Goal: Transaction & Acquisition: Download file/media

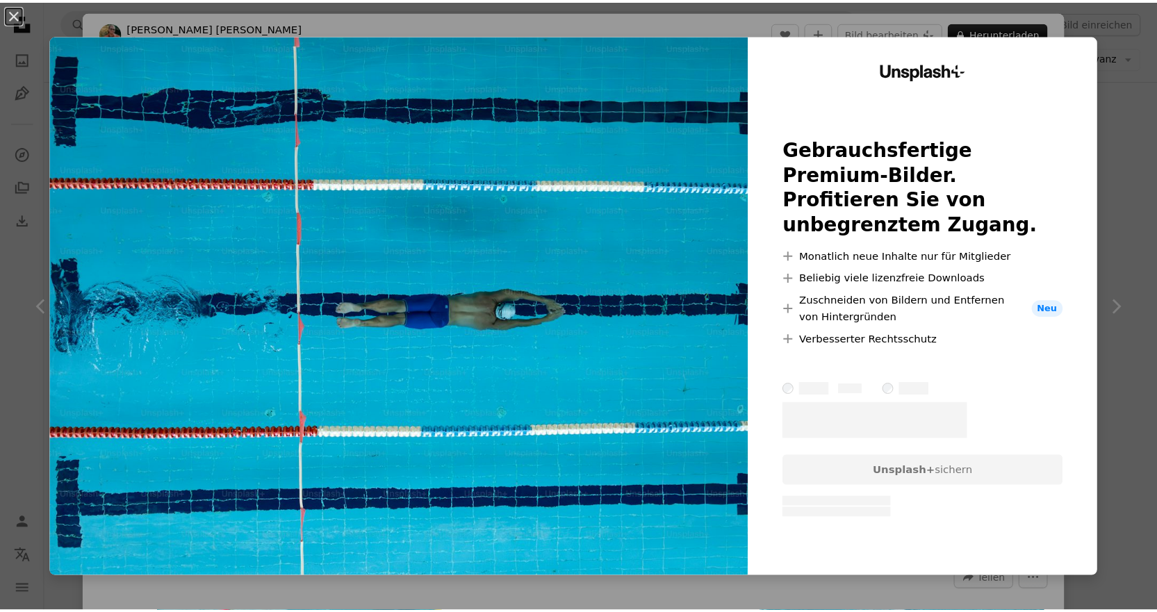
scroll to position [3494, 0]
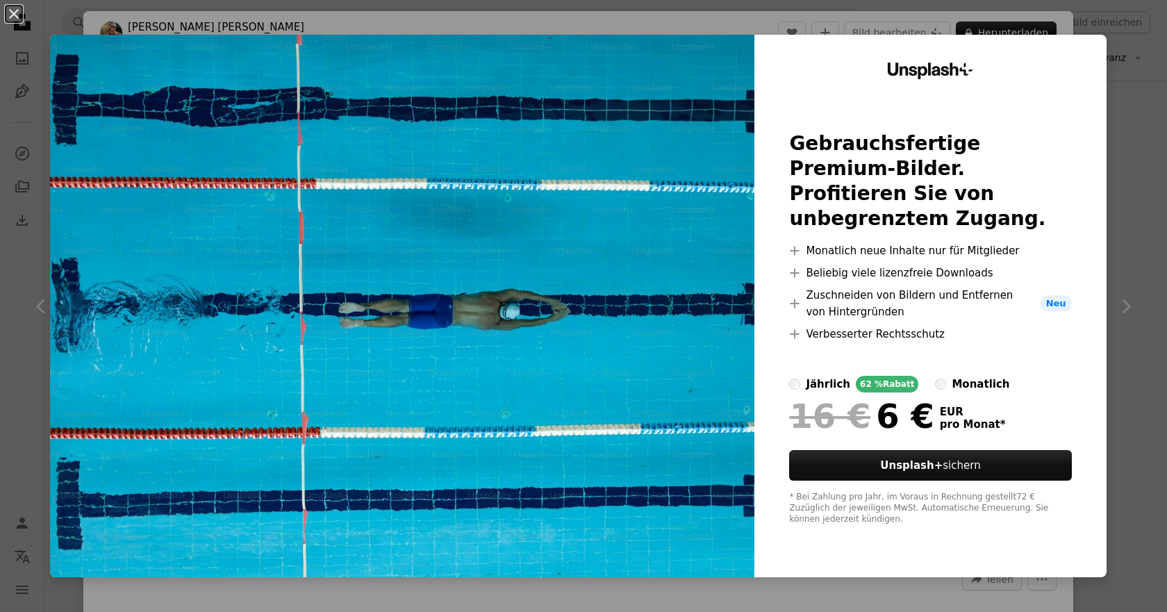
click at [638, 346] on img at bounding box center [402, 306] width 704 height 543
click at [1119, 263] on div "An X shape Unsplash+ Gebrauchsfertige Premium-Bilder. Profitieren Sie von unbeg…" at bounding box center [583, 306] width 1167 height 612
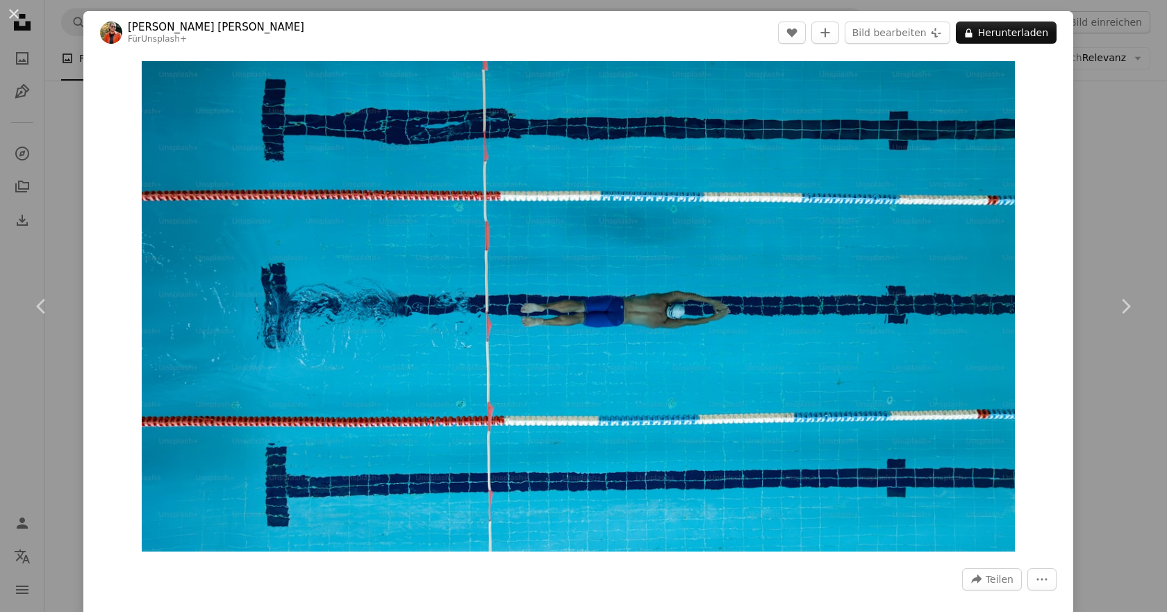
click at [1110, 75] on div "An X shape Chevron left Chevron right [PERSON_NAME] [PERSON_NAME] Für Unsplash+…" at bounding box center [583, 306] width 1167 height 612
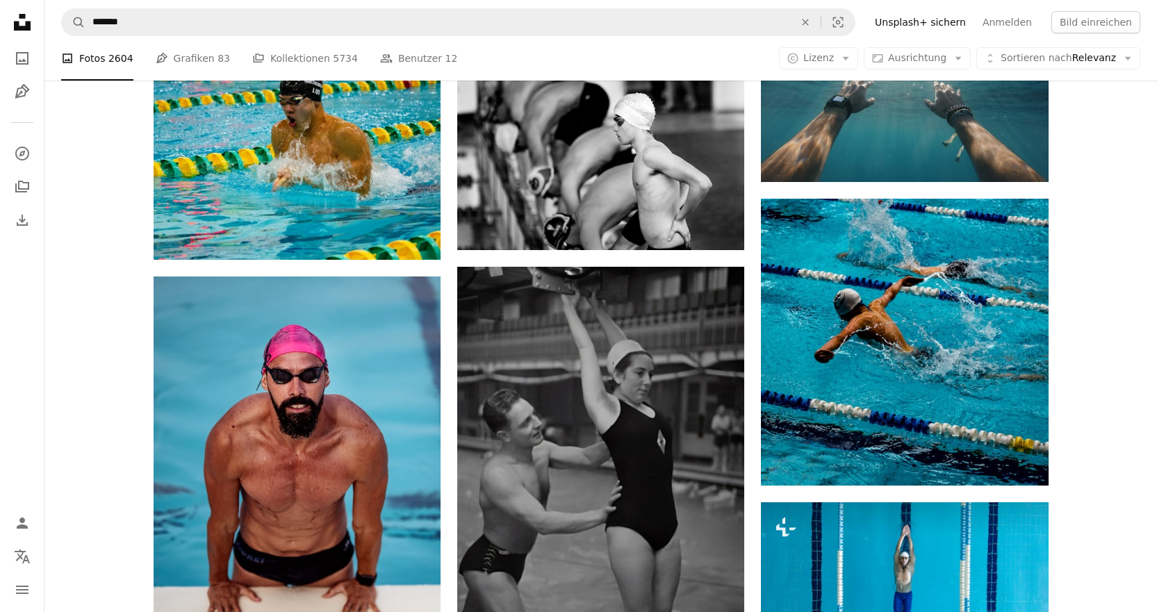
scroll to position [3980, 0]
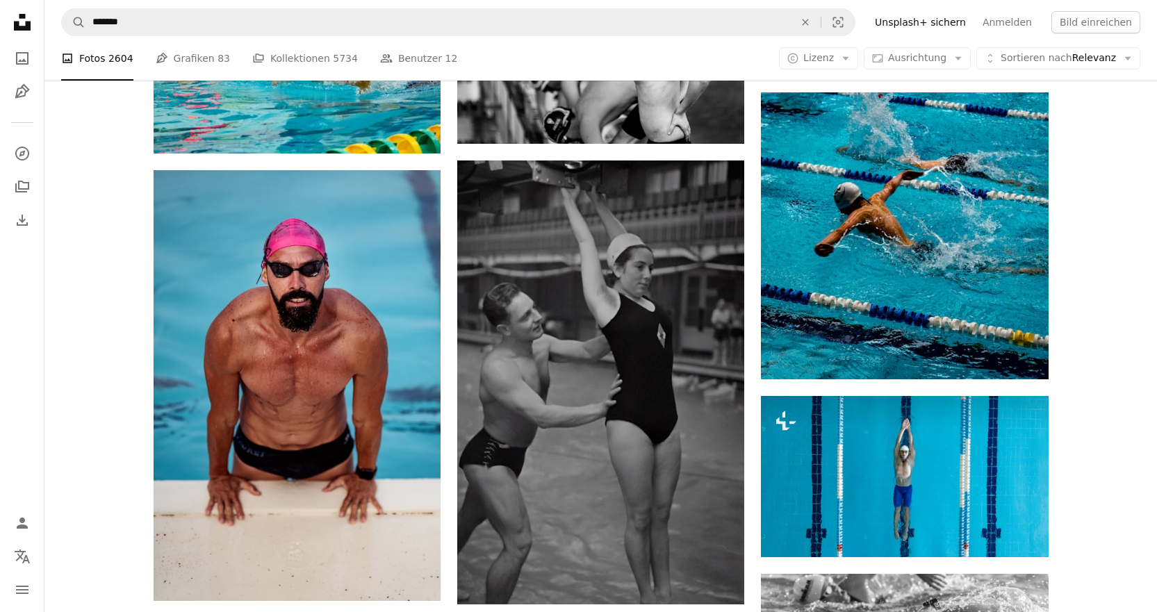
drag, startPoint x: 1082, startPoint y: 396, endPoint x: 1103, endPoint y: 459, distance: 66.6
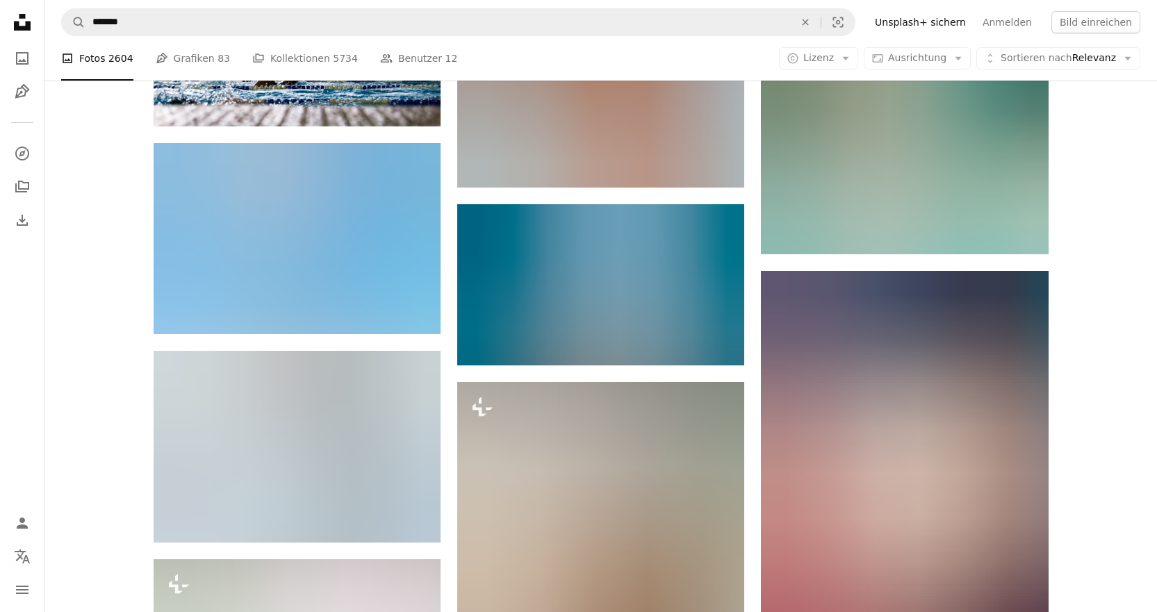
scroll to position [8010, 0]
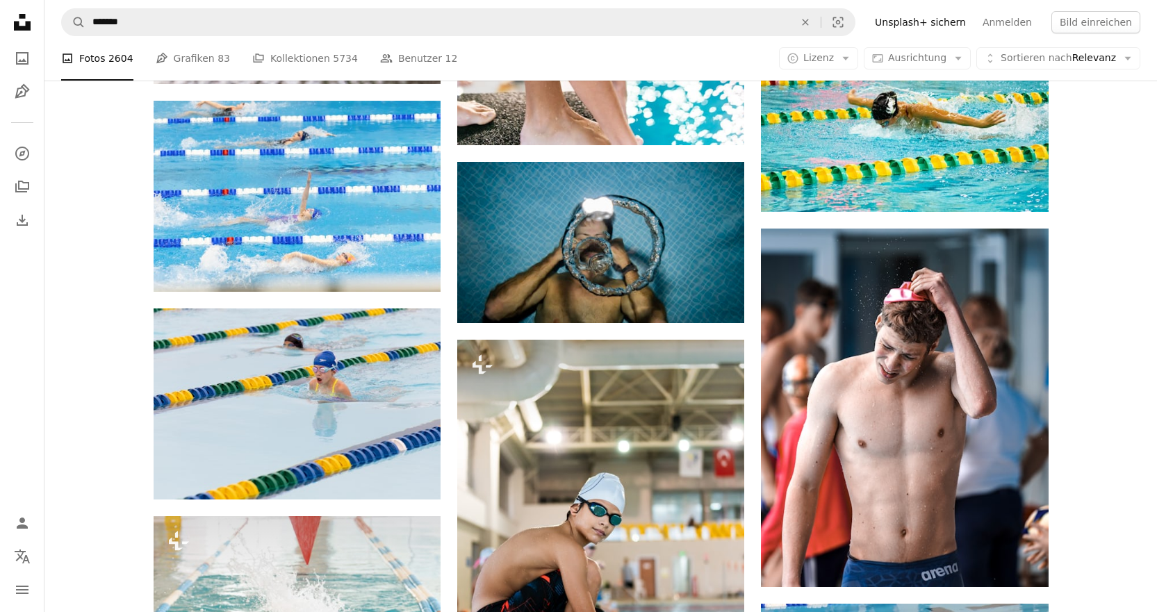
drag, startPoint x: 1102, startPoint y: 448, endPoint x: 1096, endPoint y: 505, distance: 57.3
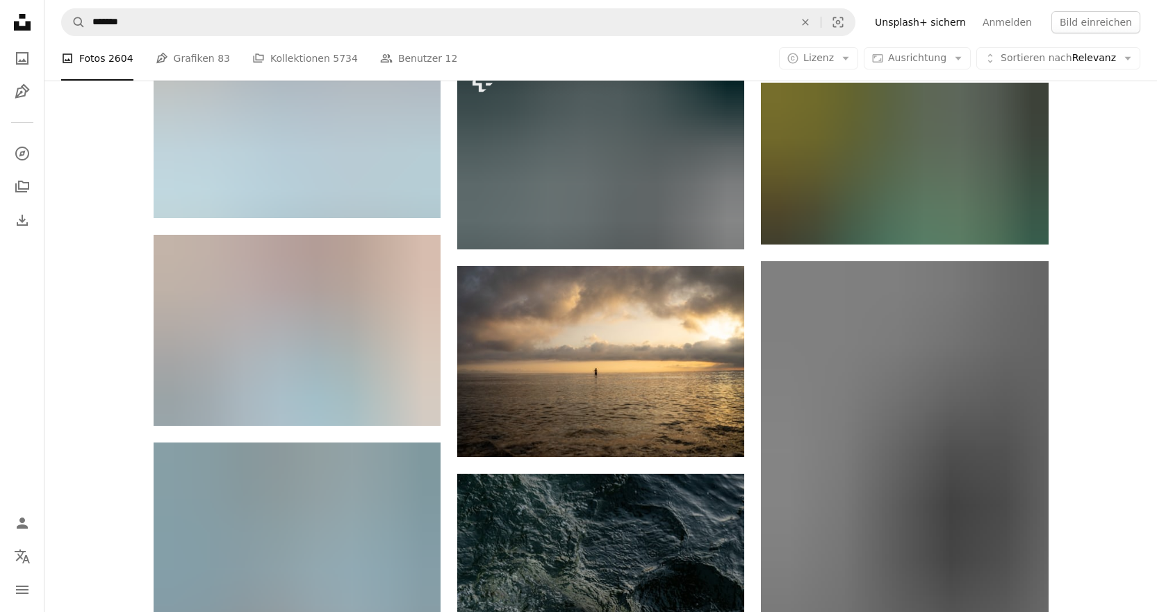
scroll to position [8983, 0]
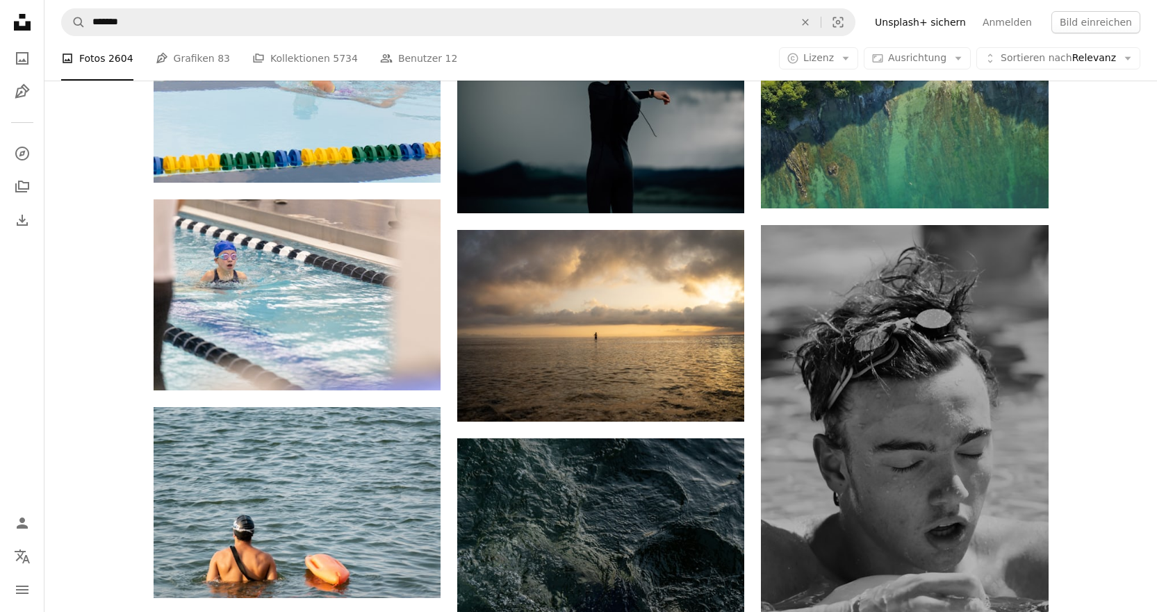
drag, startPoint x: 1091, startPoint y: 498, endPoint x: 1094, endPoint y: 527, distance: 29.4
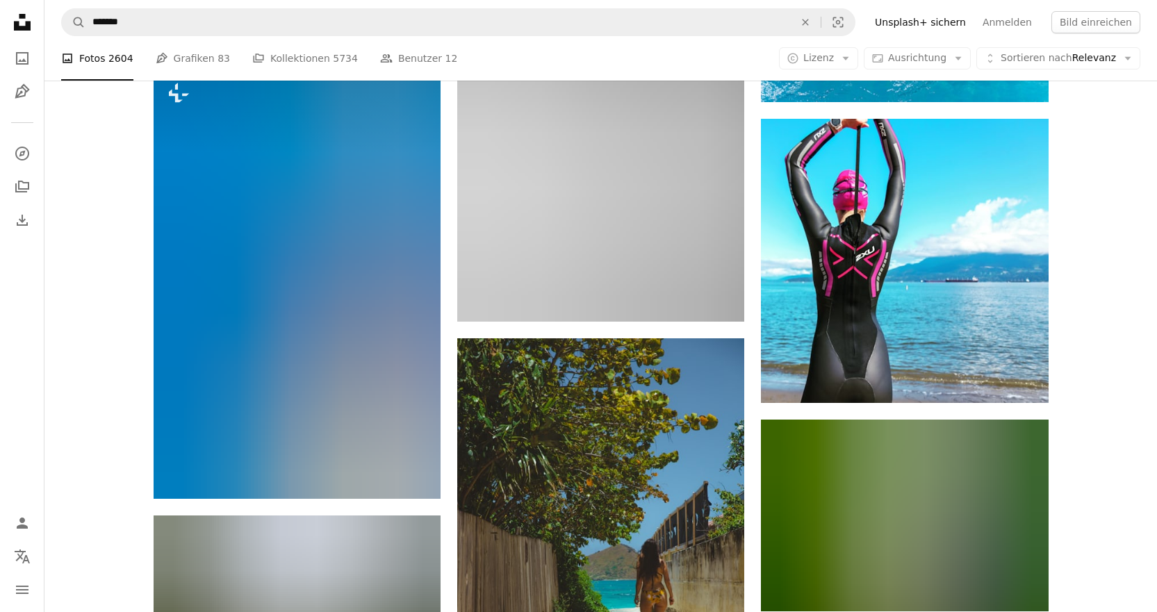
scroll to position [12804, 0]
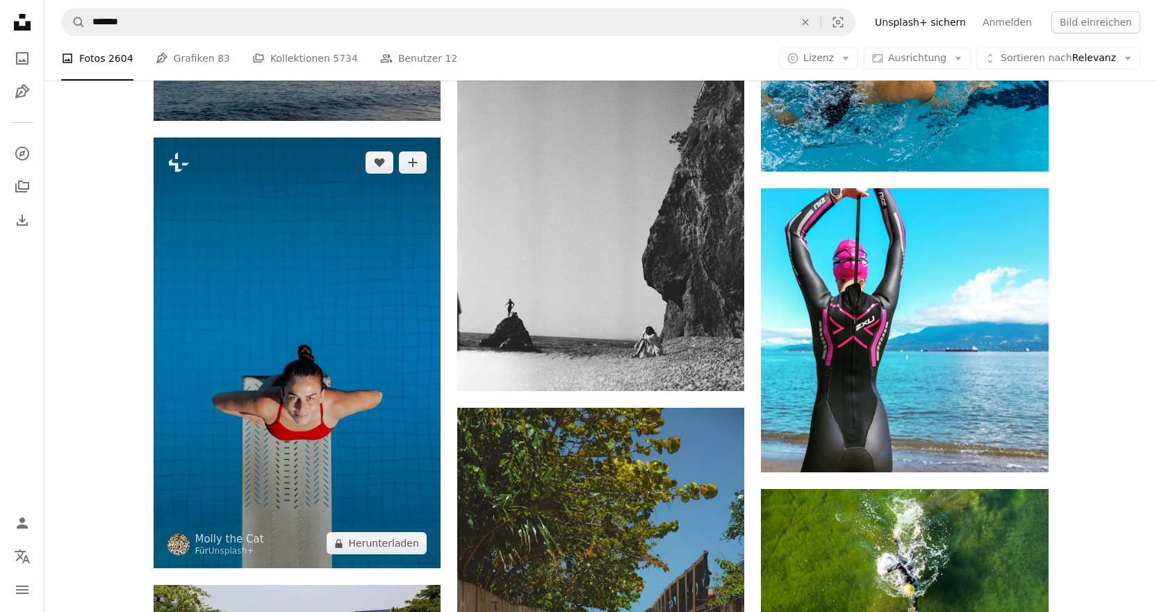
click at [292, 396] on img at bounding box center [297, 353] width 287 height 431
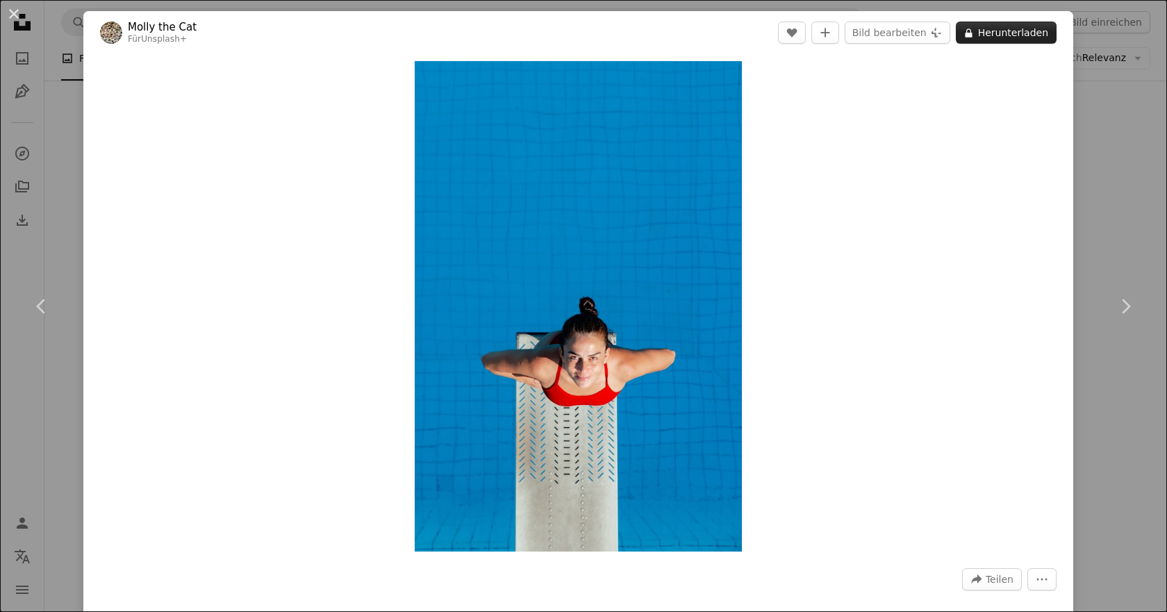
click at [1007, 35] on button "A lock Herunterladen" at bounding box center [1006, 33] width 101 height 22
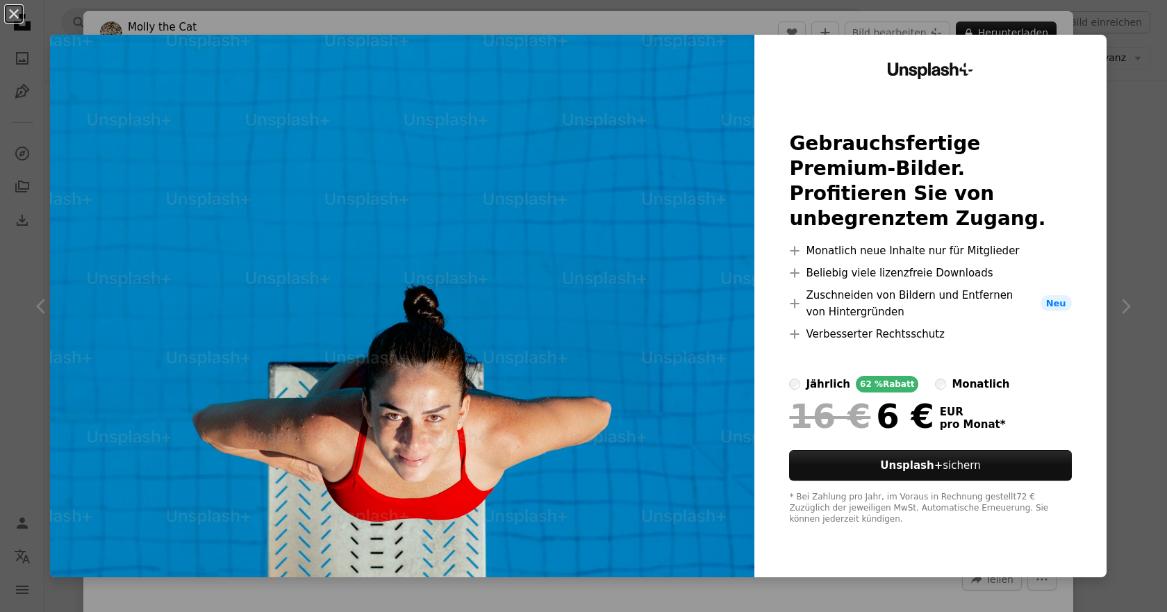
click at [1140, 135] on div "An X shape Unsplash+ Gebrauchsfertige Premium-Bilder. Profitieren Sie von unbeg…" at bounding box center [583, 306] width 1167 height 612
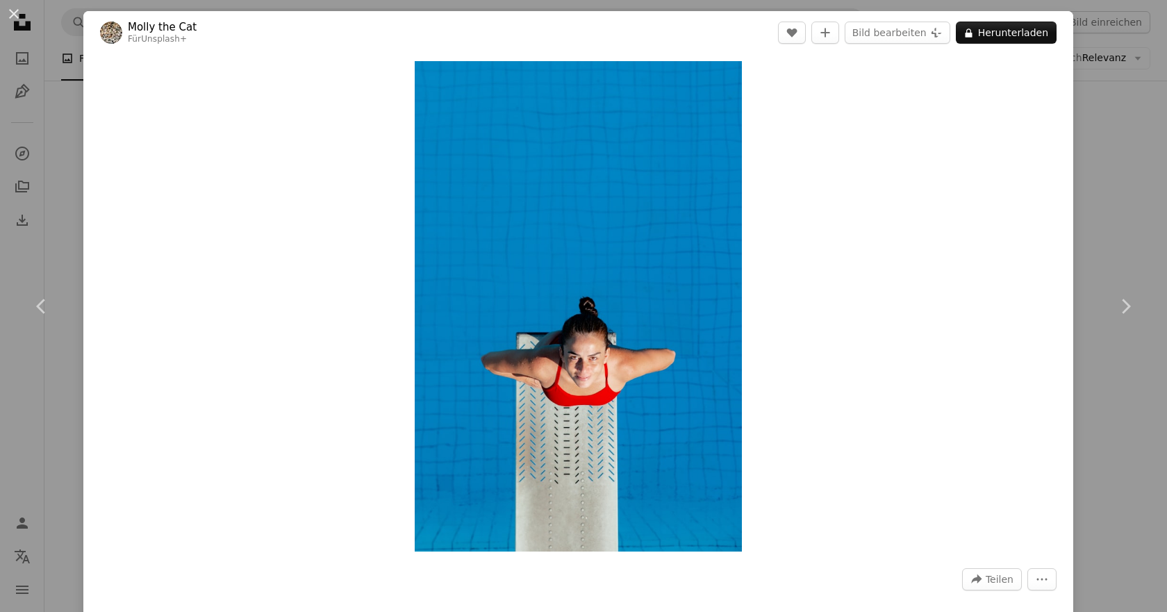
click at [1132, 197] on div "An X shape Chevron left Chevron right [PERSON_NAME] the Cat Für Unsplash+ A hea…" at bounding box center [583, 306] width 1167 height 612
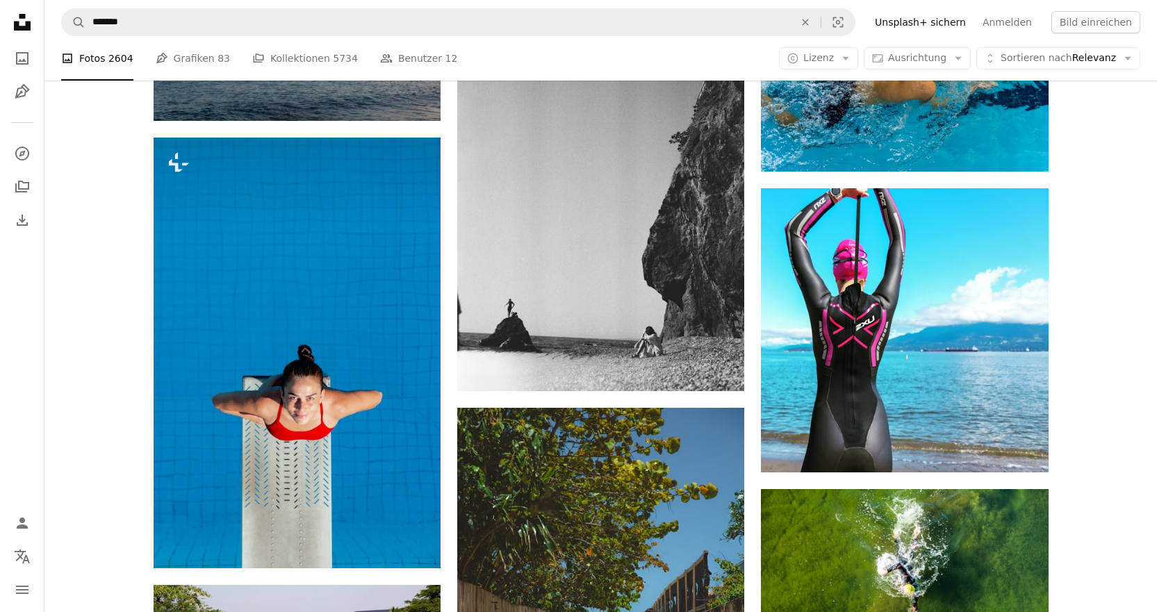
drag, startPoint x: 1128, startPoint y: 439, endPoint x: 1110, endPoint y: 551, distance: 113.3
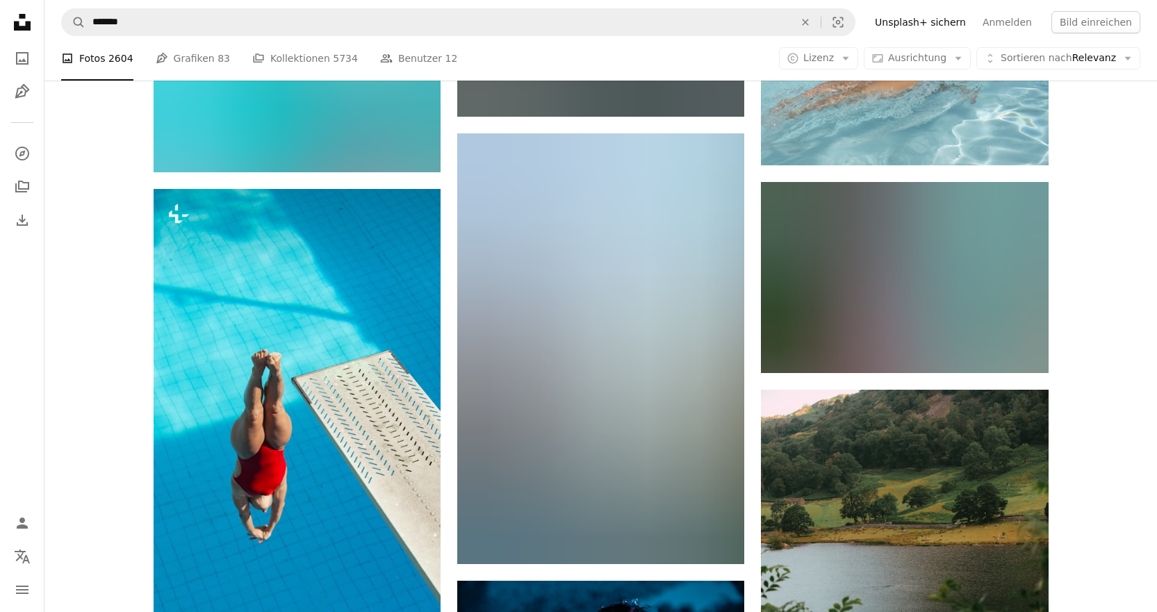
scroll to position [18362, 0]
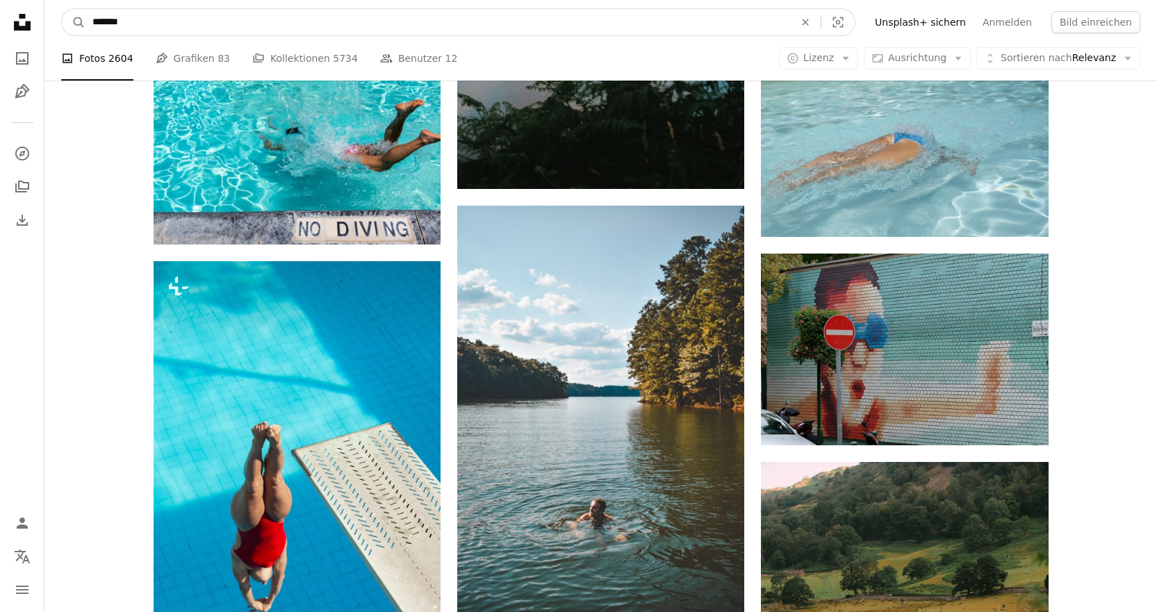
click at [218, 31] on input "*******" at bounding box center [437, 22] width 704 height 26
type input "**********"
click button "A magnifying glass" at bounding box center [74, 22] width 24 height 26
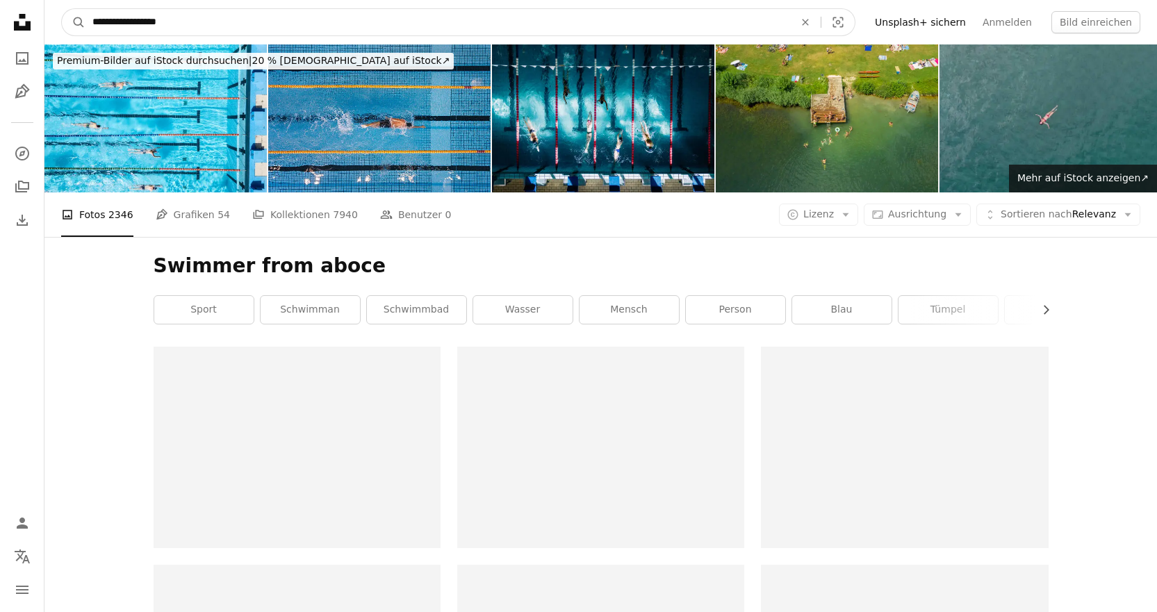
click at [208, 31] on input "**********" at bounding box center [437, 22] width 704 height 26
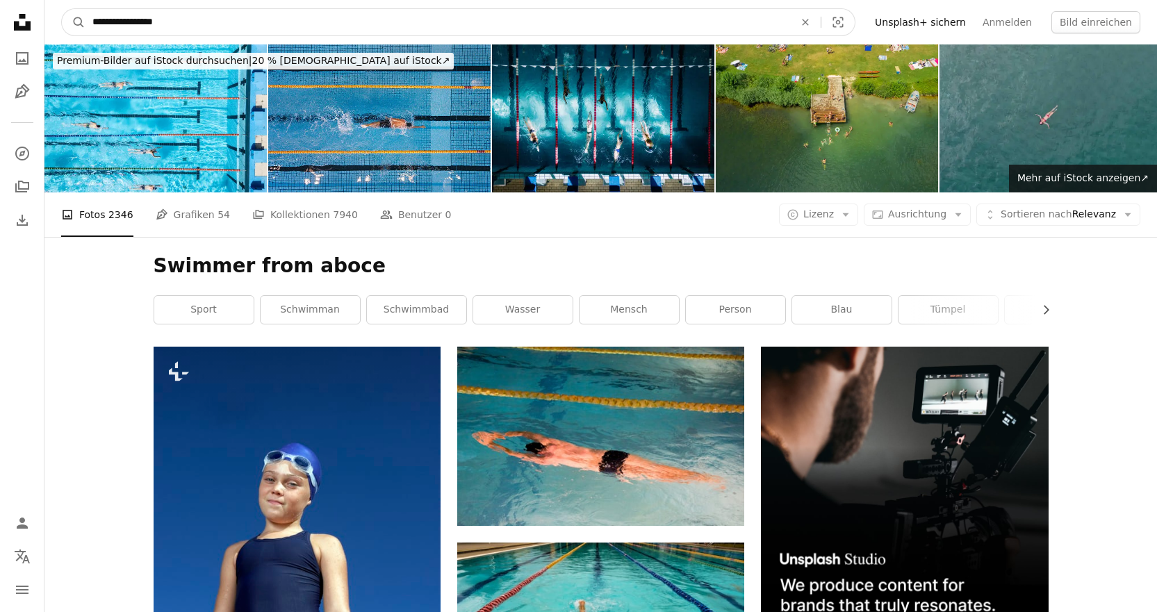
type input "**********"
click button "A magnifying glass" at bounding box center [74, 22] width 24 height 26
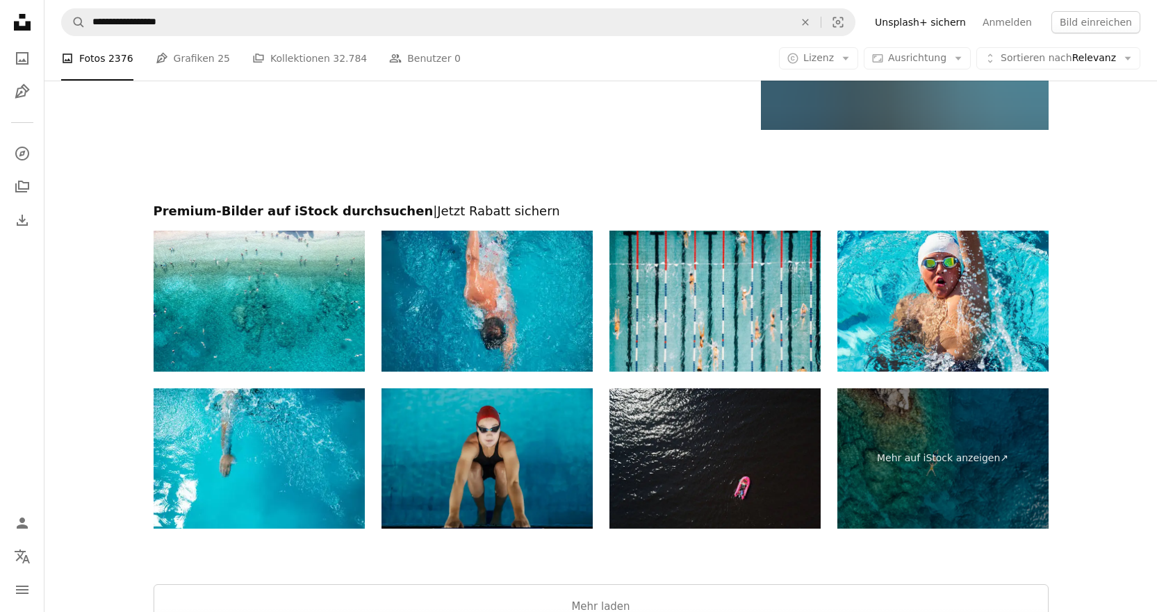
scroll to position [2710, 0]
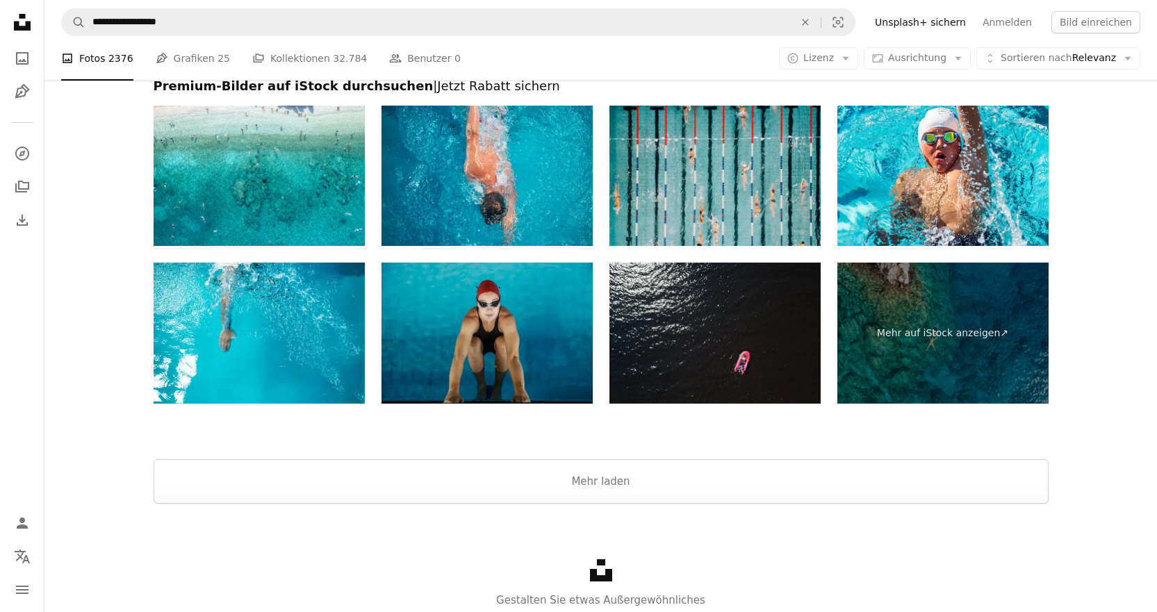
click at [721, 197] on img at bounding box center [714, 176] width 211 height 141
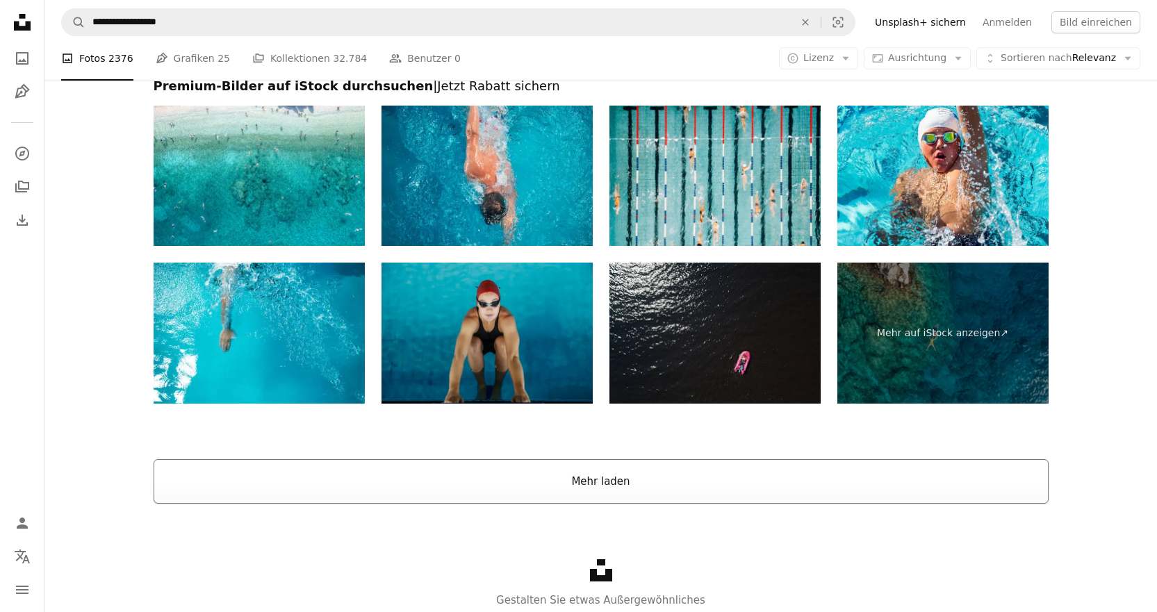
click at [618, 484] on button "Mehr laden" at bounding box center [601, 481] width 895 height 44
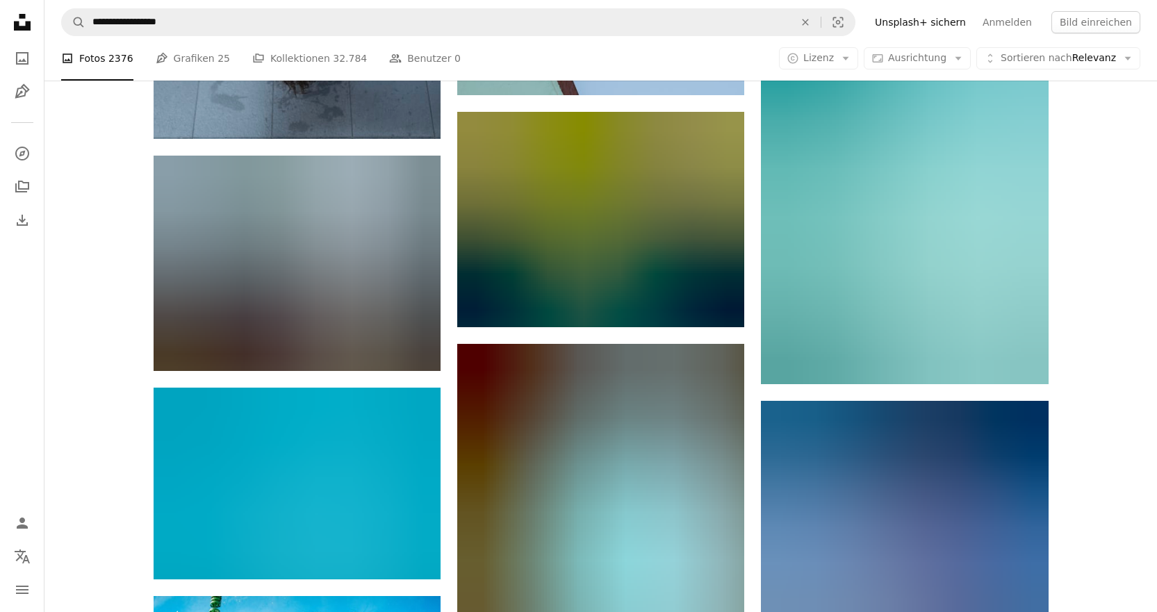
scroll to position [10977, 0]
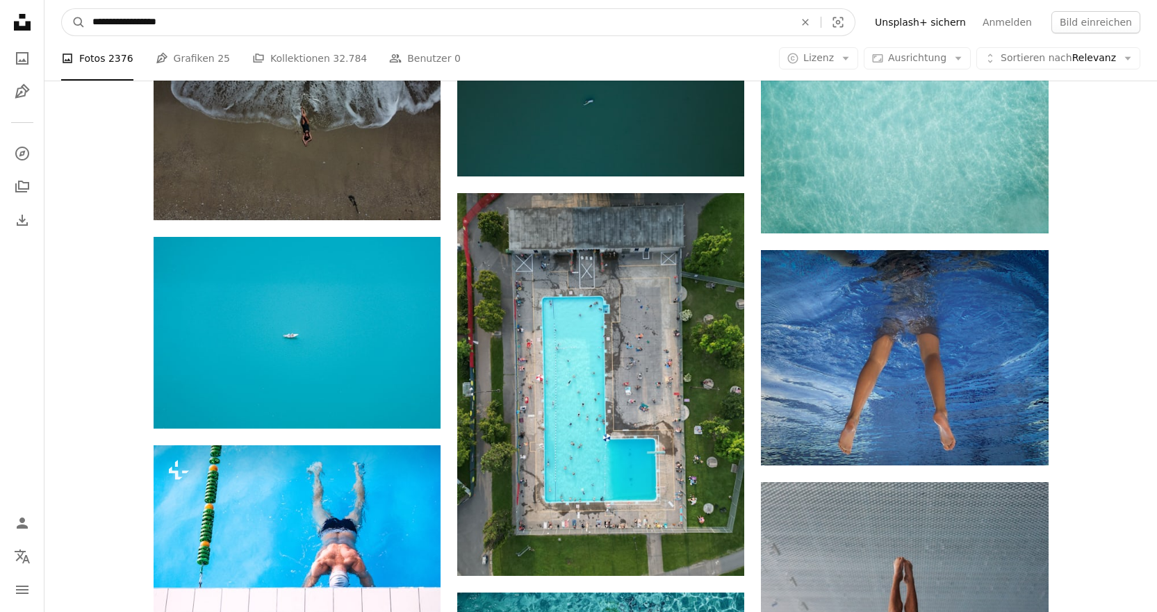
drag, startPoint x: 254, startPoint y: 28, endPoint x: -148, endPoint y: 20, distance: 402.4
type input "**********"
click at [62, 9] on button "A magnifying glass" at bounding box center [74, 22] width 24 height 26
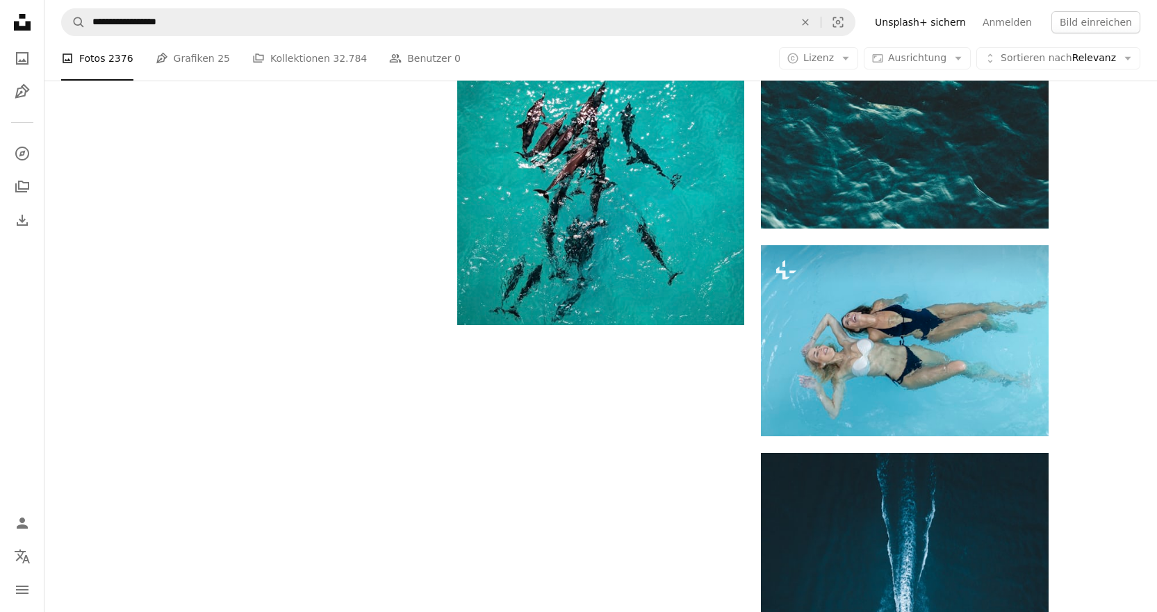
scroll to position [2362, 0]
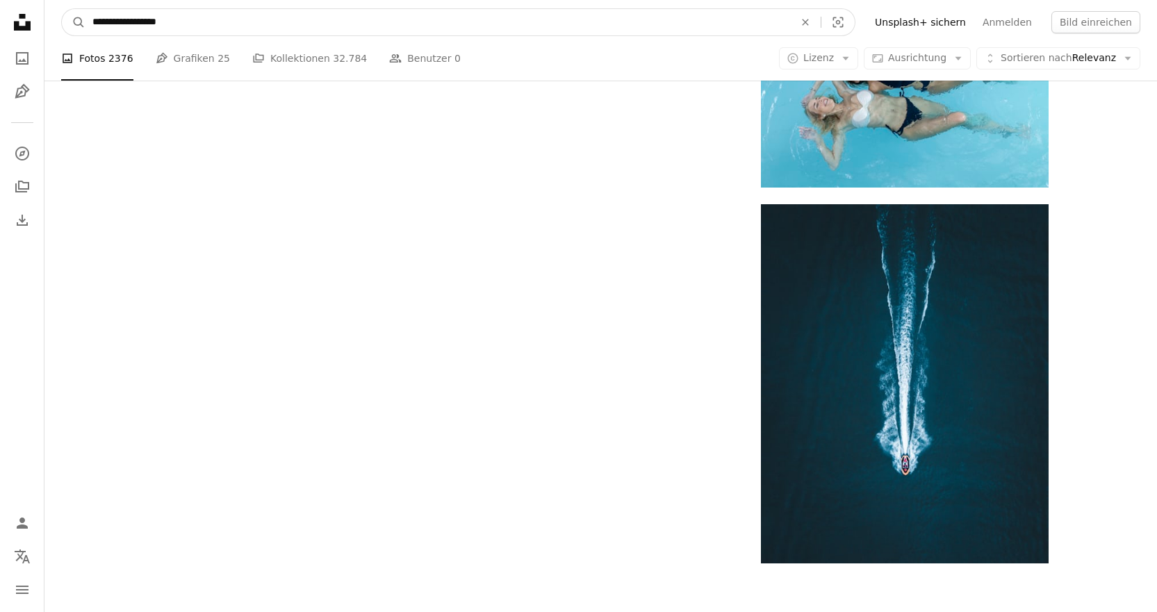
drag, startPoint x: 222, startPoint y: 22, endPoint x: 15, endPoint y: 18, distance: 207.1
type input "**********"
click at [62, 9] on button "A magnifying glass" at bounding box center [74, 22] width 24 height 26
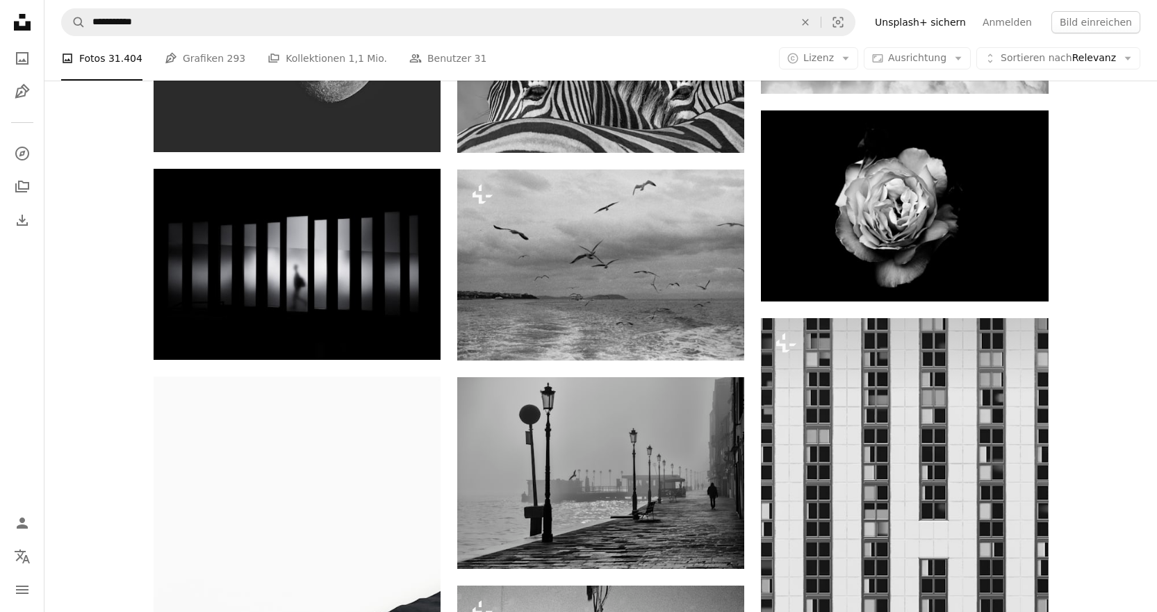
scroll to position [625, 0]
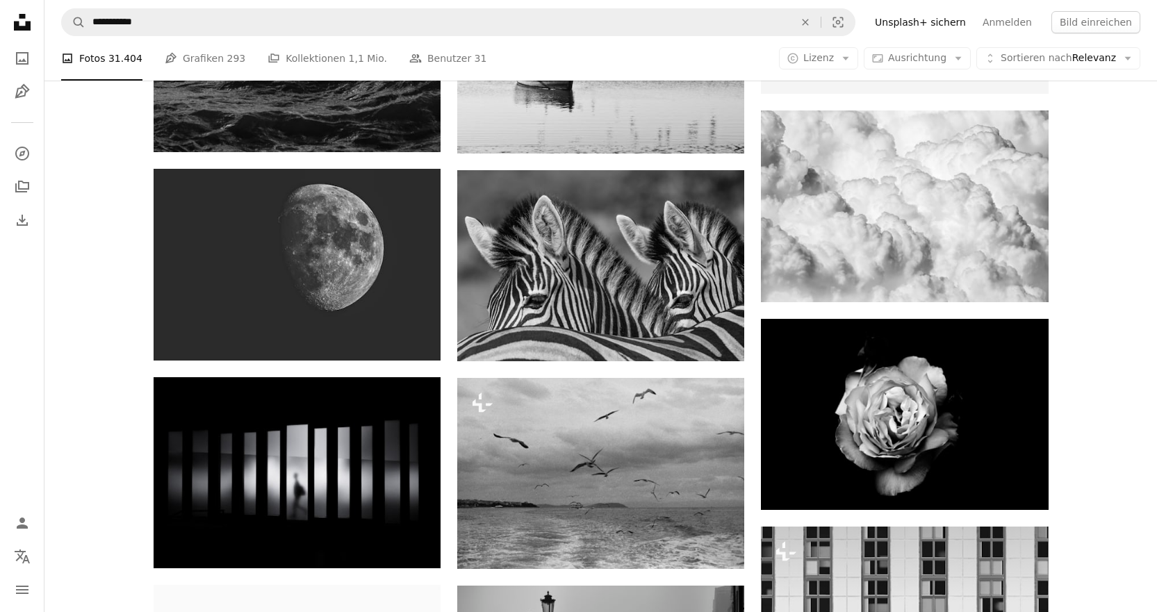
drag, startPoint x: 1119, startPoint y: 289, endPoint x: 1129, endPoint y: 448, distance: 159.4
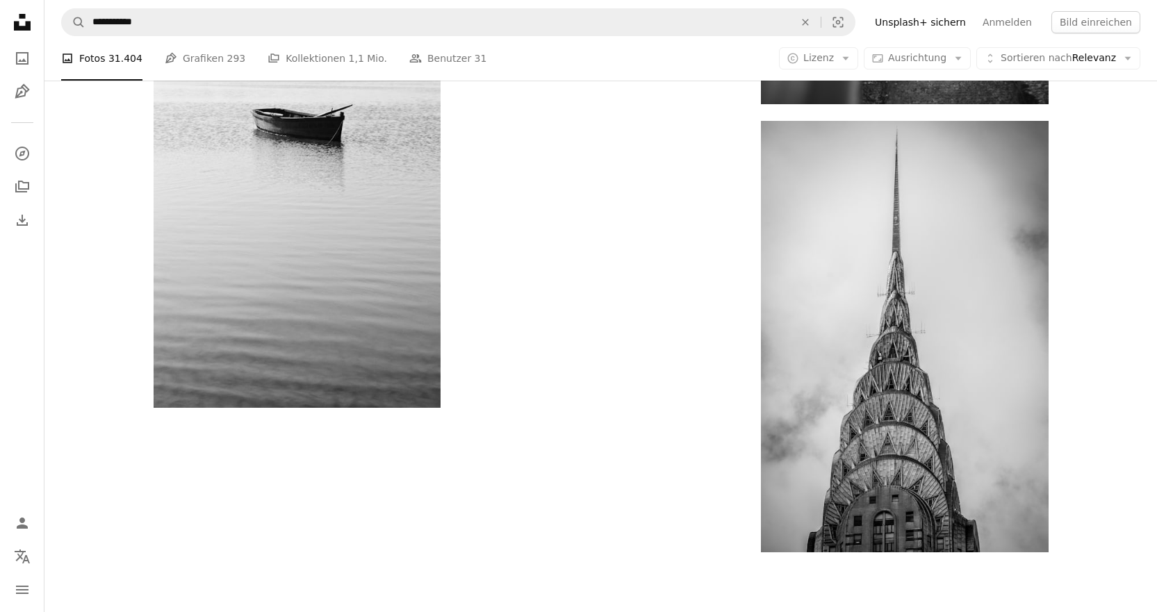
scroll to position [2362, 0]
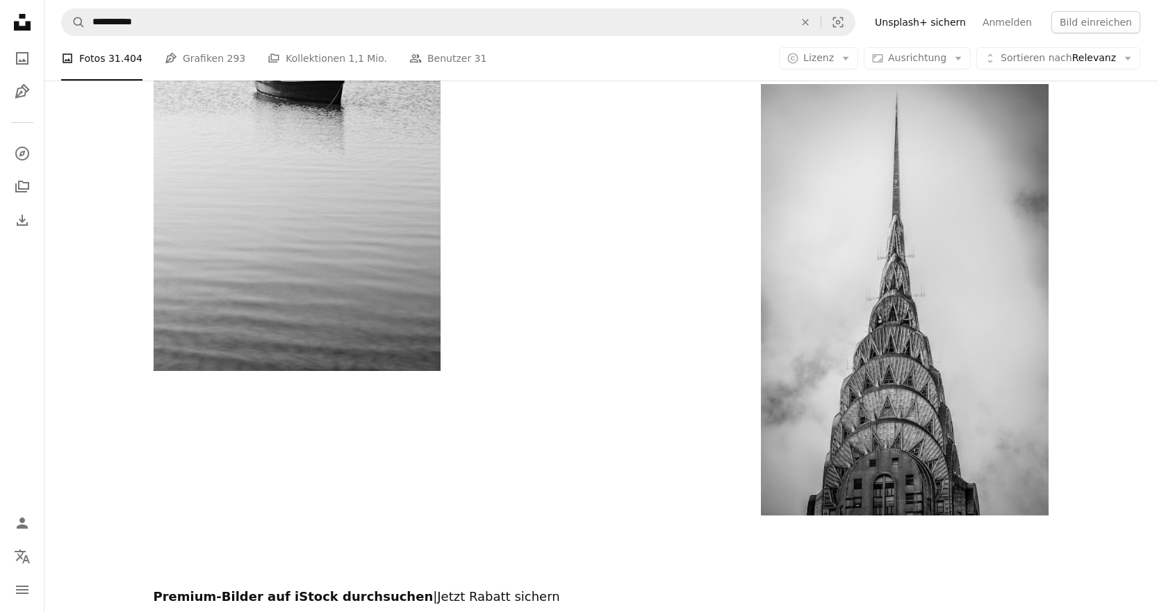
drag, startPoint x: 659, startPoint y: 563, endPoint x: 616, endPoint y: 543, distance: 48.5
click at [616, 543] on div at bounding box center [600, 552] width 1112 height 73
drag, startPoint x: 745, startPoint y: 574, endPoint x: 668, endPoint y: 572, distance: 76.4
click at [668, 572] on div at bounding box center [600, 552] width 1112 height 73
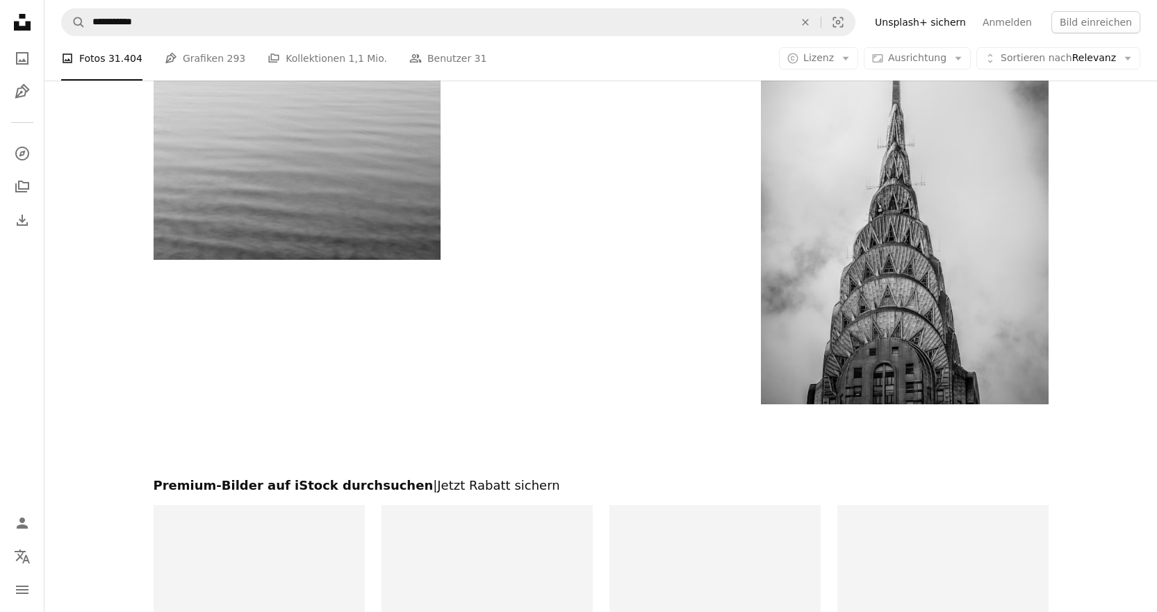
scroll to position [2779, 0]
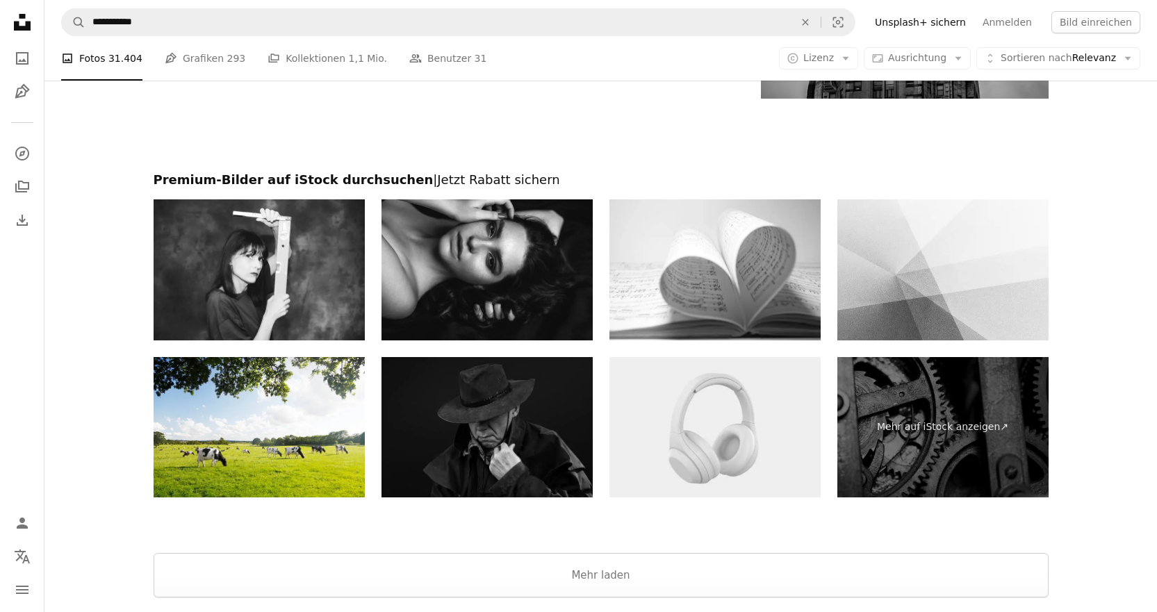
drag, startPoint x: 791, startPoint y: 604, endPoint x: 750, endPoint y: 609, distance: 41.3
drag, startPoint x: 750, startPoint y: 609, endPoint x: 714, endPoint y: 600, distance: 37.1
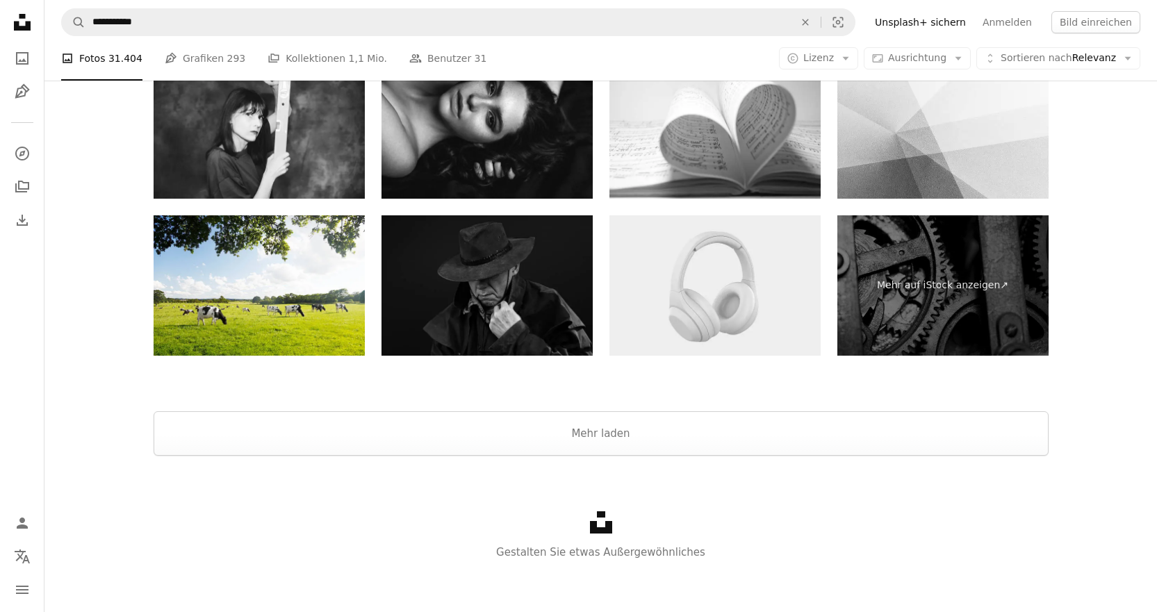
scroll to position [2924, 0]
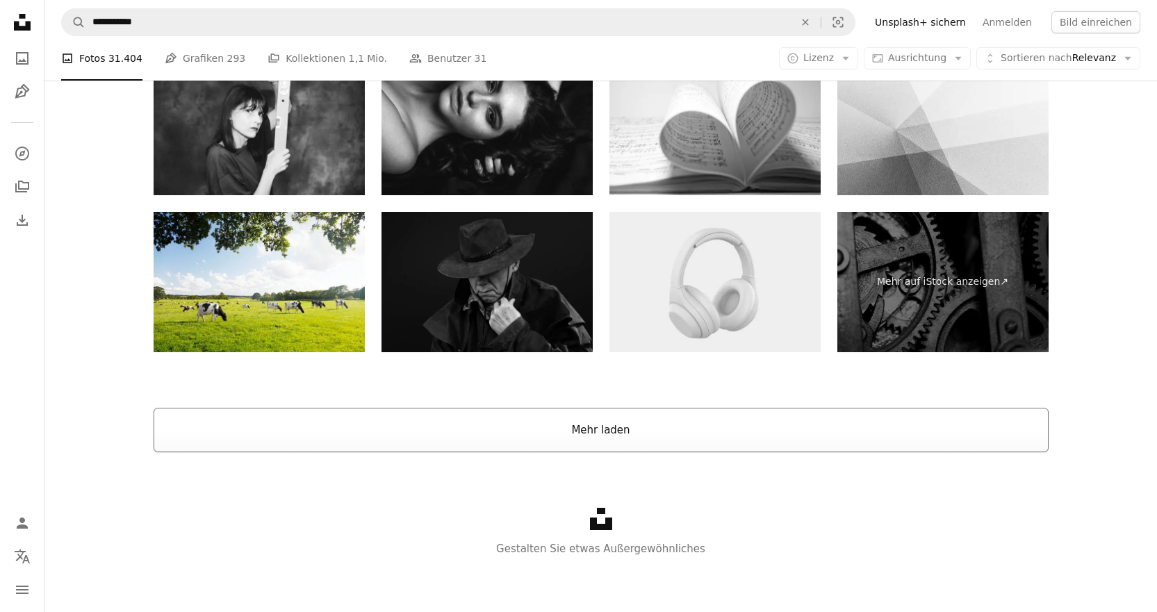
click at [642, 431] on button "Mehr laden" at bounding box center [601, 430] width 895 height 44
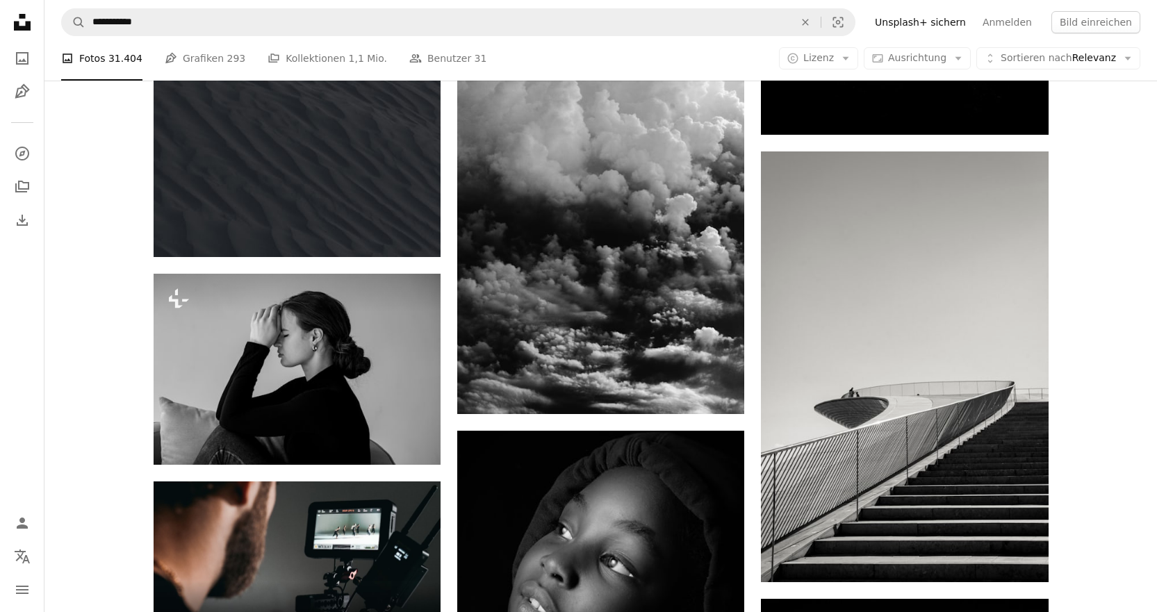
drag, startPoint x: 756, startPoint y: 593, endPoint x: 750, endPoint y: 604, distance: 13.4
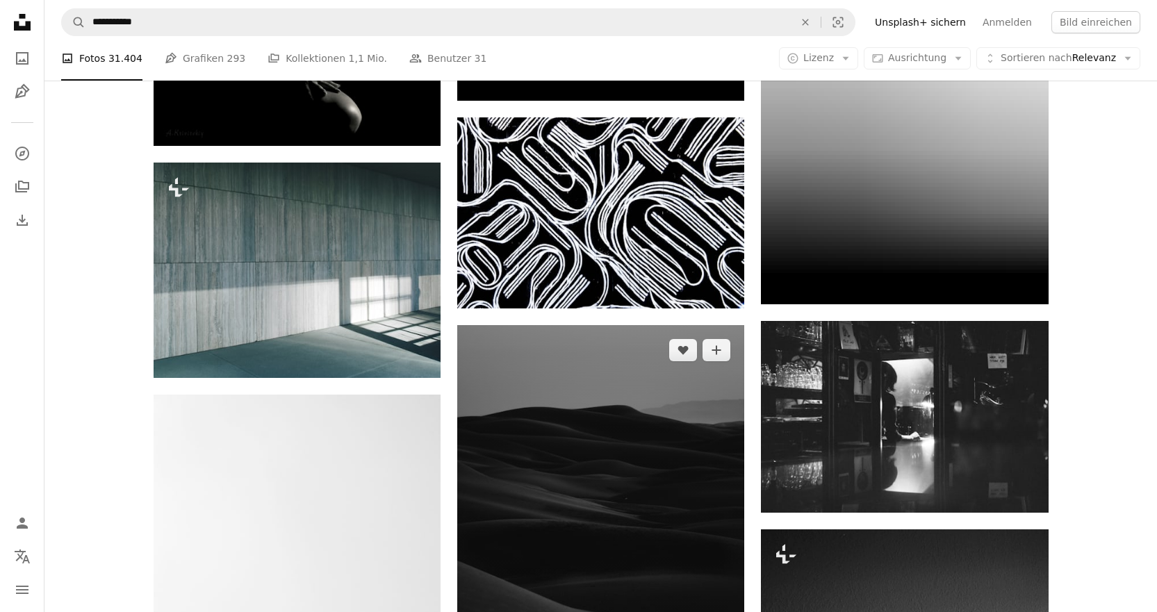
scroll to position [5356, 0]
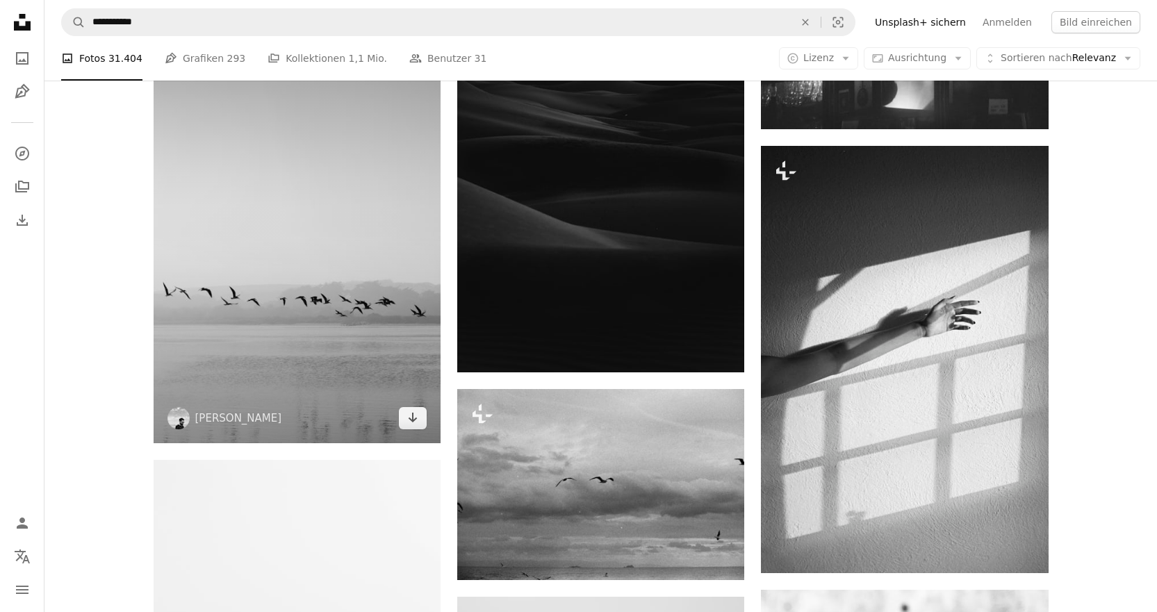
click at [280, 311] on img at bounding box center [297, 227] width 287 height 432
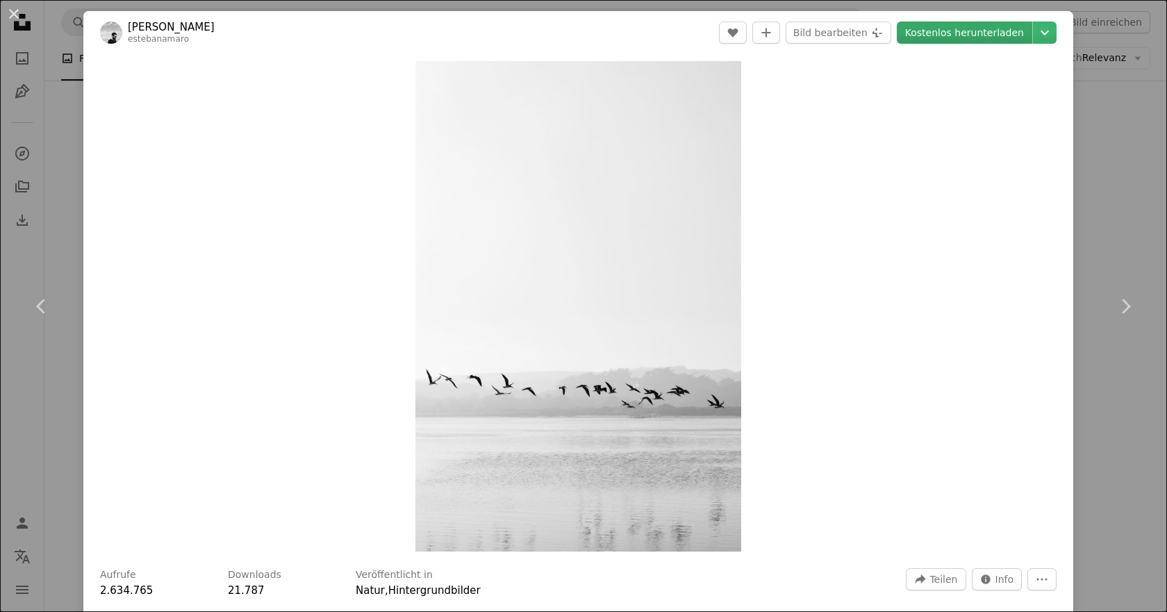
drag, startPoint x: 595, startPoint y: 318, endPoint x: 937, endPoint y: 24, distance: 450.8
click at [937, 24] on link "Kostenlos herunterladen" at bounding box center [964, 33] width 135 height 22
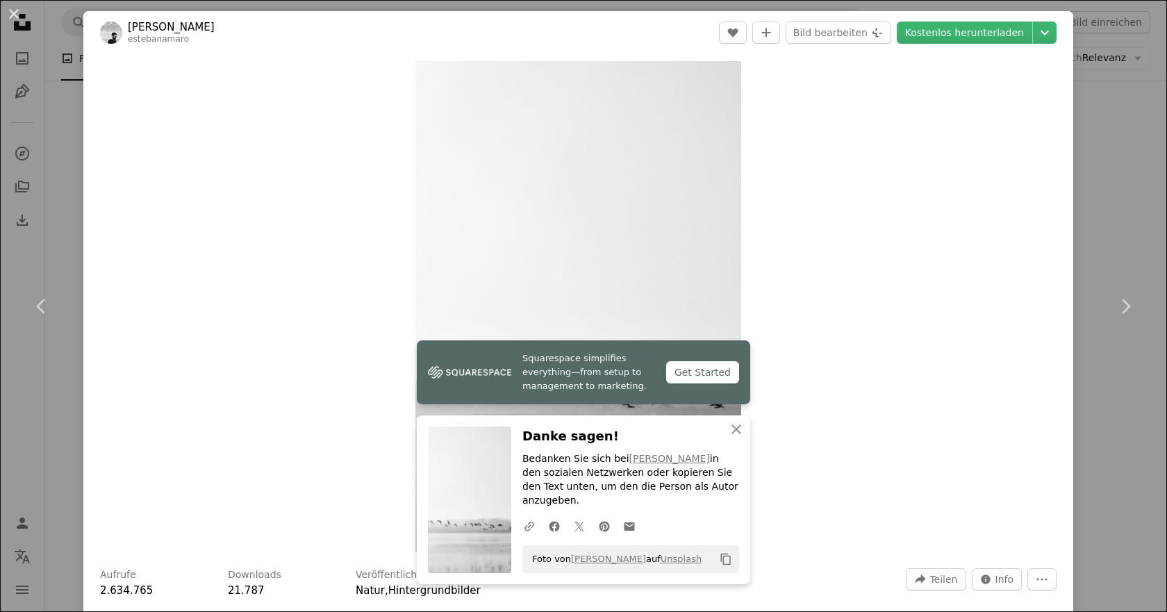
click at [1087, 153] on div "An X shape Chevron left Chevron right Squarespace simplifies everything—from se…" at bounding box center [583, 306] width 1167 height 612
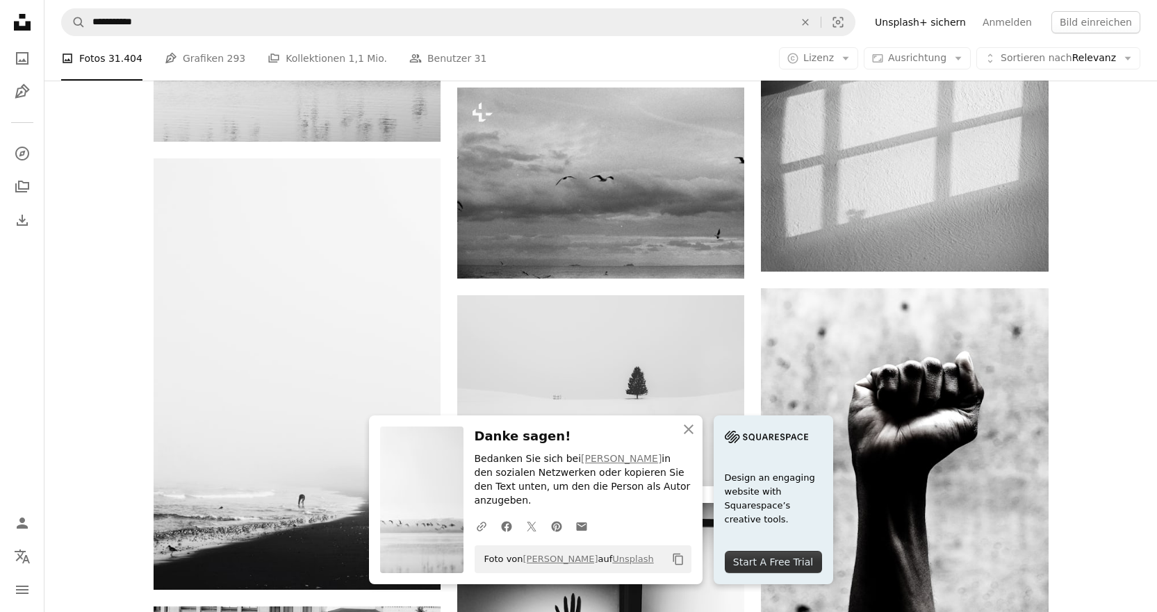
scroll to position [5842, 0]
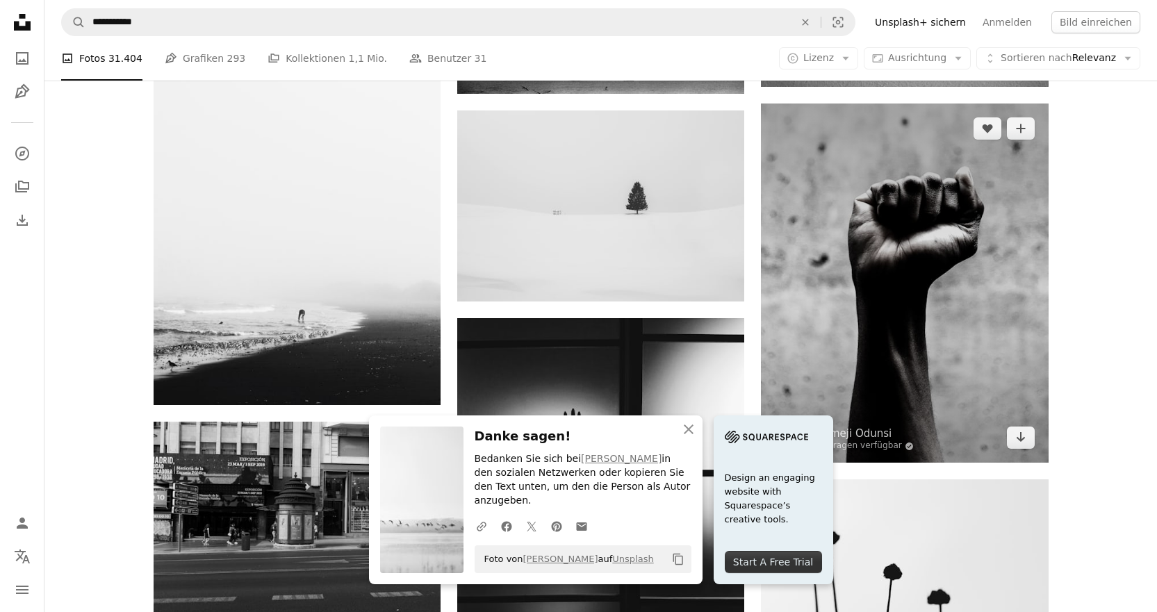
click at [964, 331] on img at bounding box center [904, 283] width 287 height 359
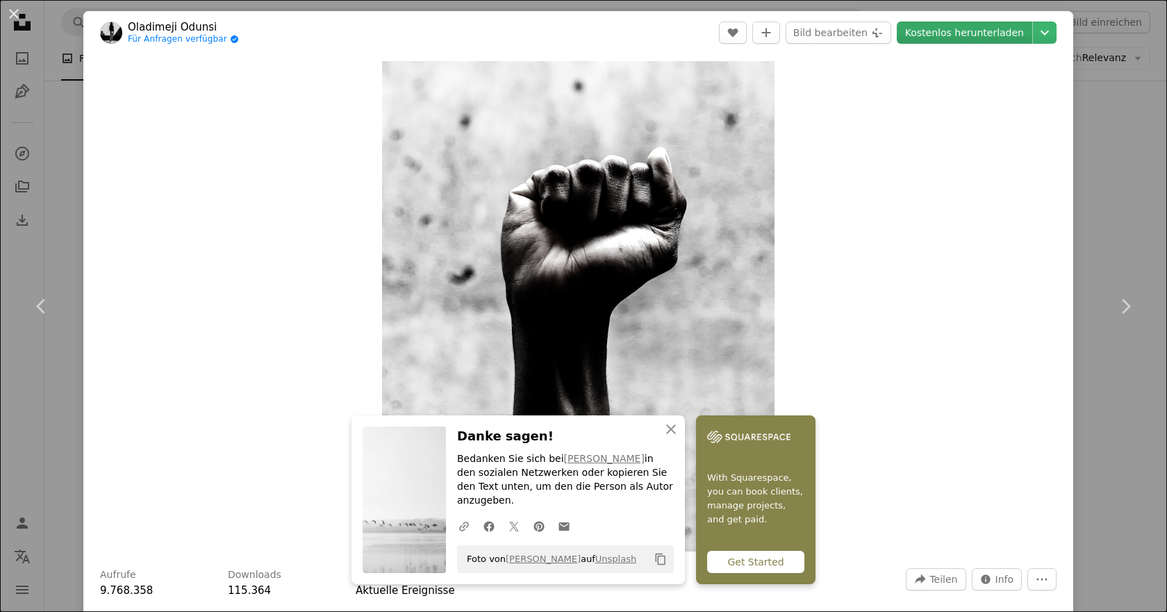
click at [972, 31] on link "Kostenlos herunterladen" at bounding box center [964, 33] width 135 height 22
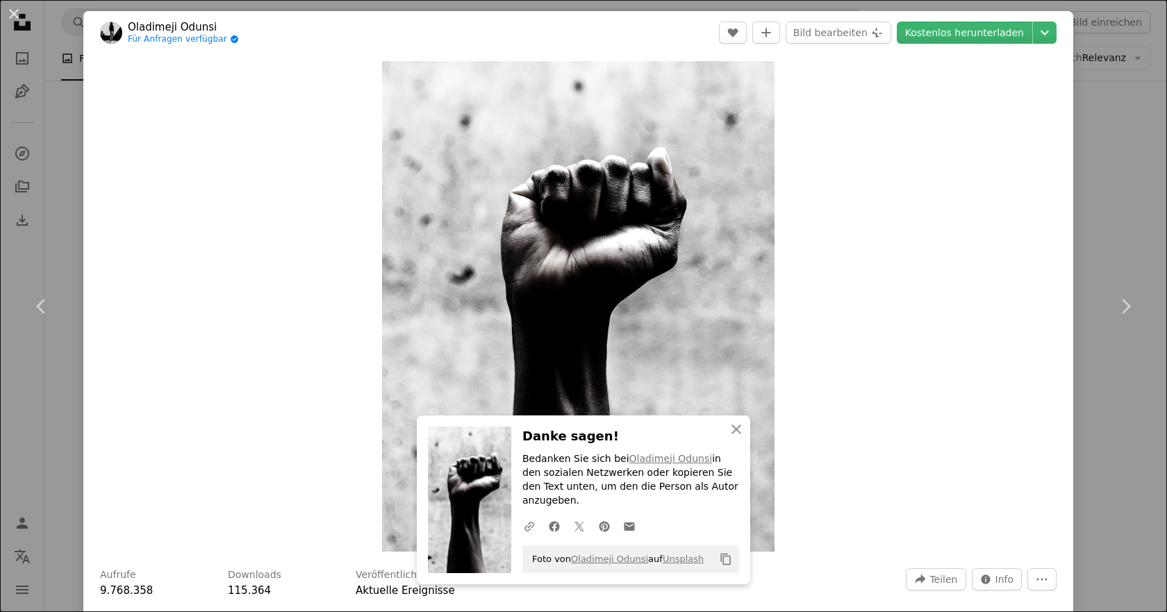
click at [1100, 168] on div "An X shape Chevron left Chevron right An X shape Schließen Danke sagen! Bedanke…" at bounding box center [583, 306] width 1167 height 612
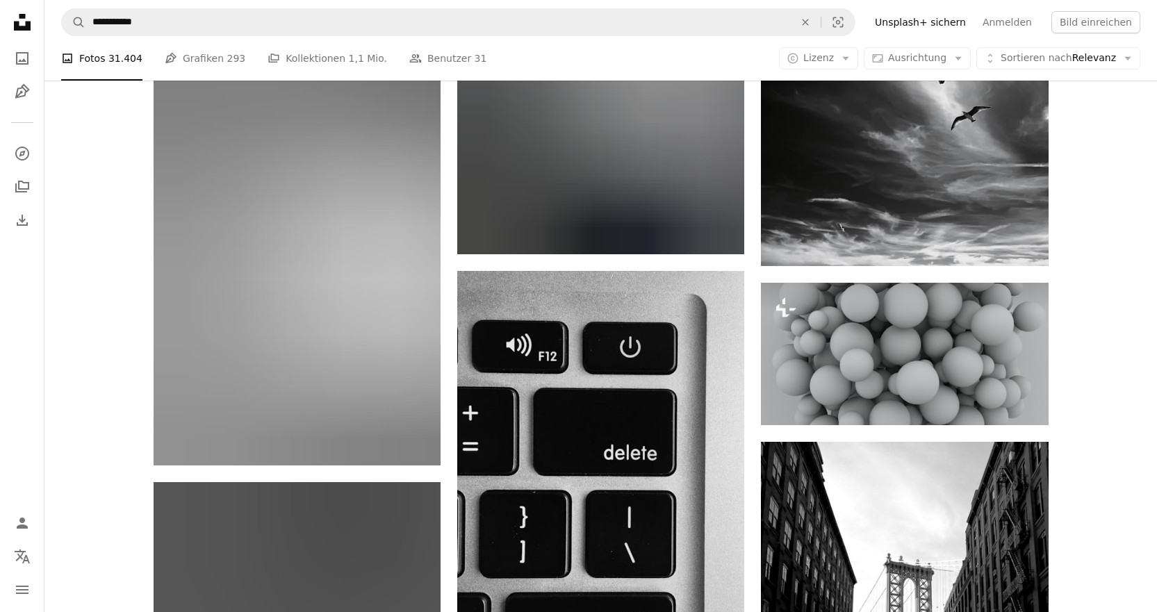
scroll to position [13971, 0]
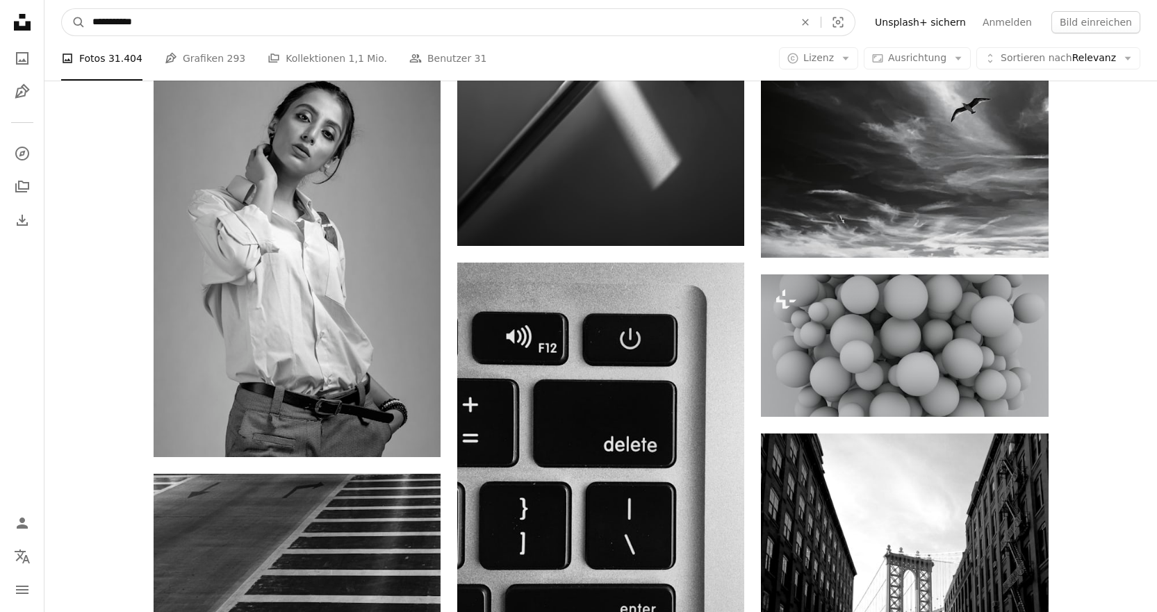
click at [153, 24] on input "**********" at bounding box center [437, 22] width 704 height 26
type input "**********"
click button "A magnifying glass" at bounding box center [74, 22] width 24 height 26
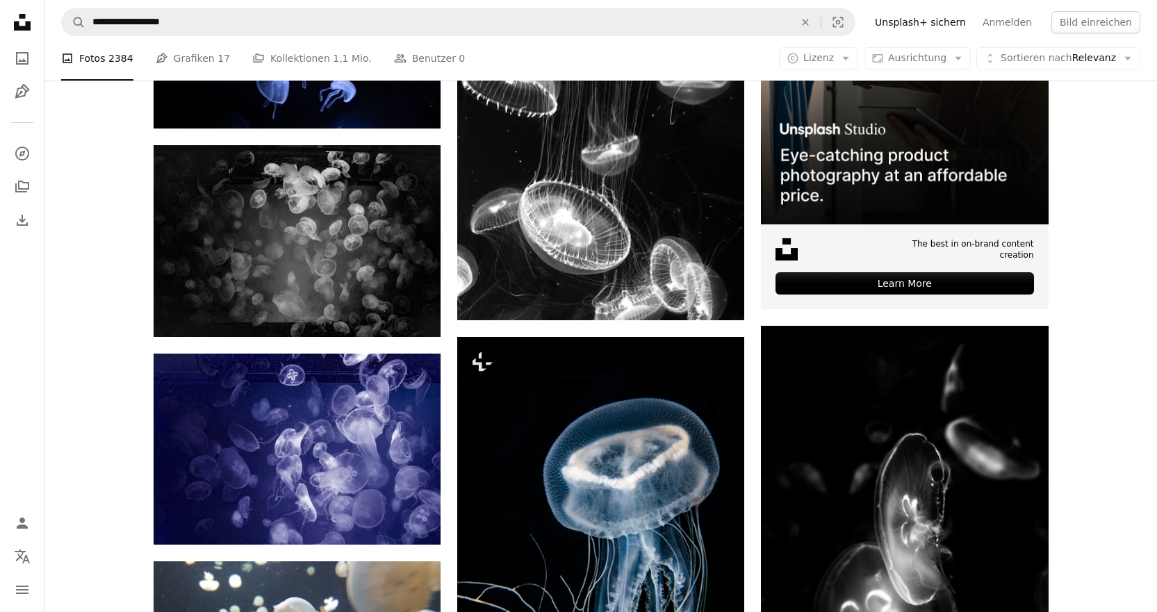
scroll to position [208, 0]
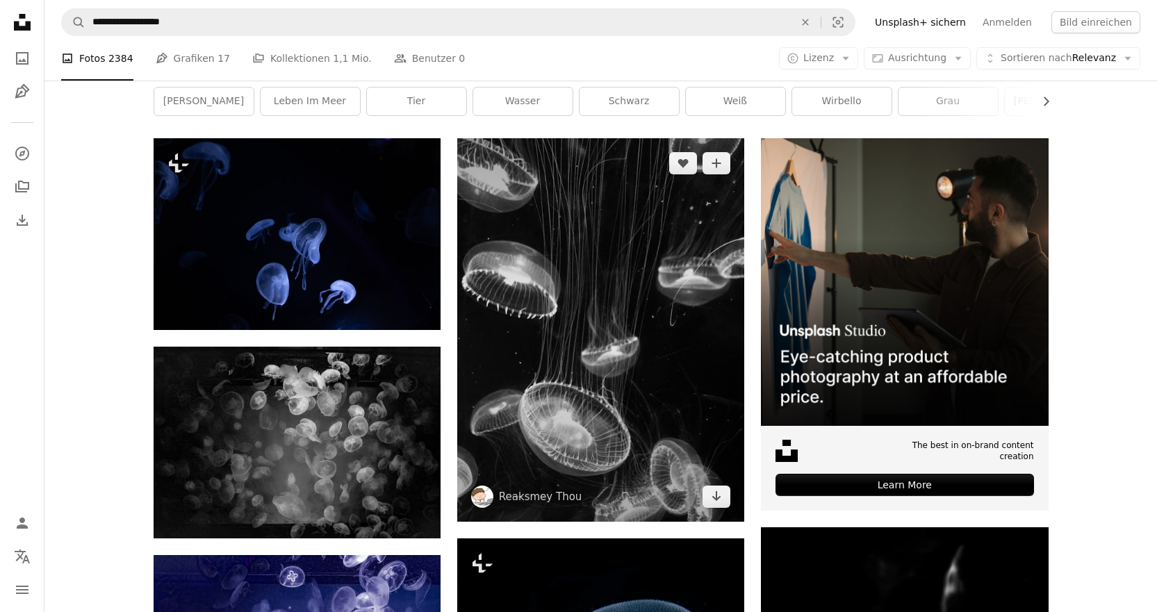
click at [570, 402] on img at bounding box center [600, 329] width 287 height 383
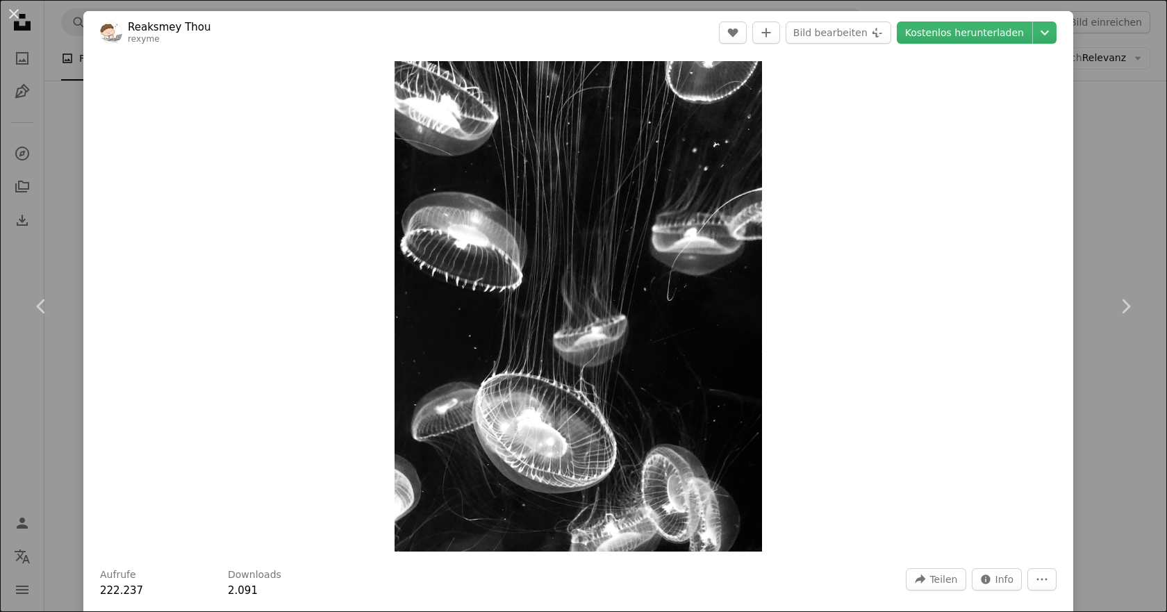
drag, startPoint x: 646, startPoint y: 340, endPoint x: 940, endPoint y: 145, distance: 352.8
click at [944, 171] on div "Zoom in" at bounding box center [578, 306] width 990 height 504
click at [942, 38] on link "Kostenlos herunterladen" at bounding box center [964, 33] width 135 height 22
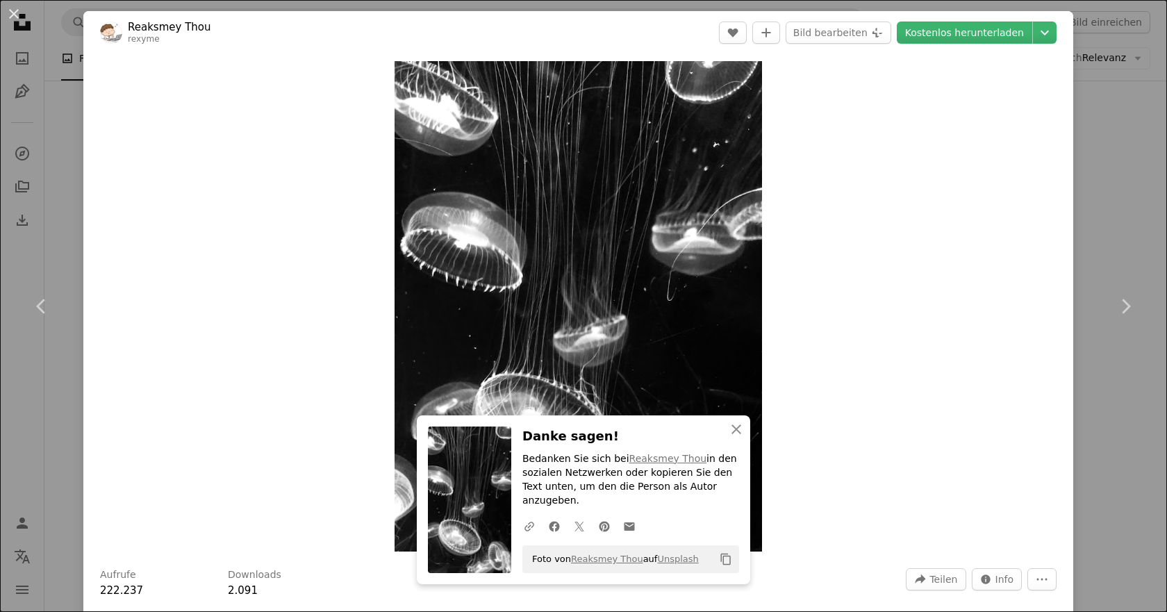
click at [1057, 242] on div "Zoom in" at bounding box center [578, 306] width 990 height 504
click at [1130, 201] on div "An X shape Chevron left Chevron right An X shape Schließen Danke sagen! Bedanke…" at bounding box center [583, 306] width 1167 height 612
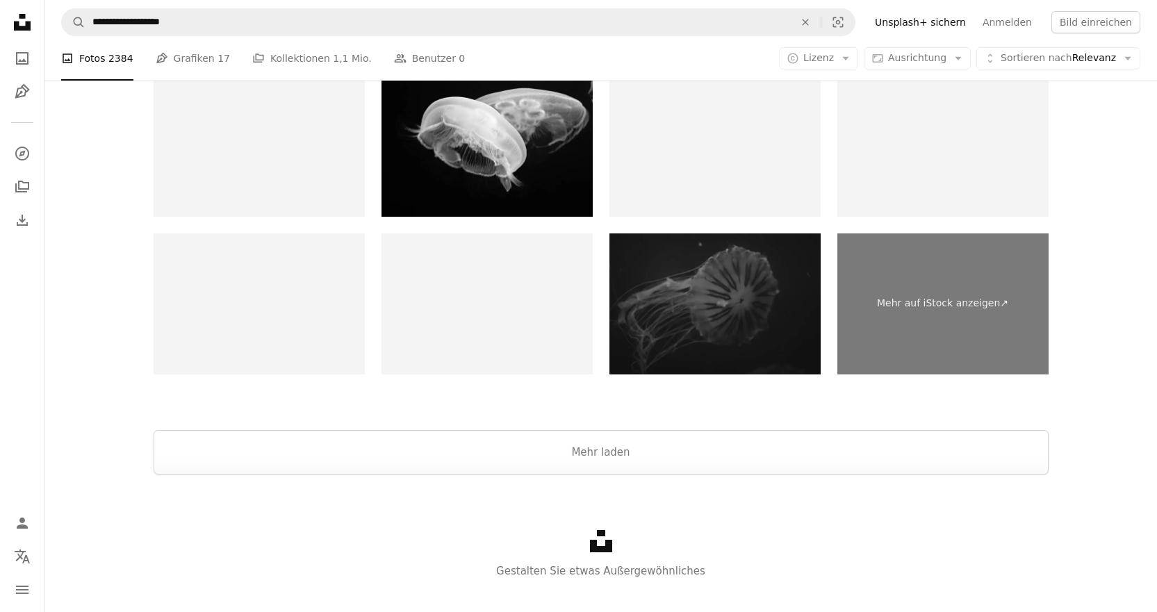
scroll to position [2798, 0]
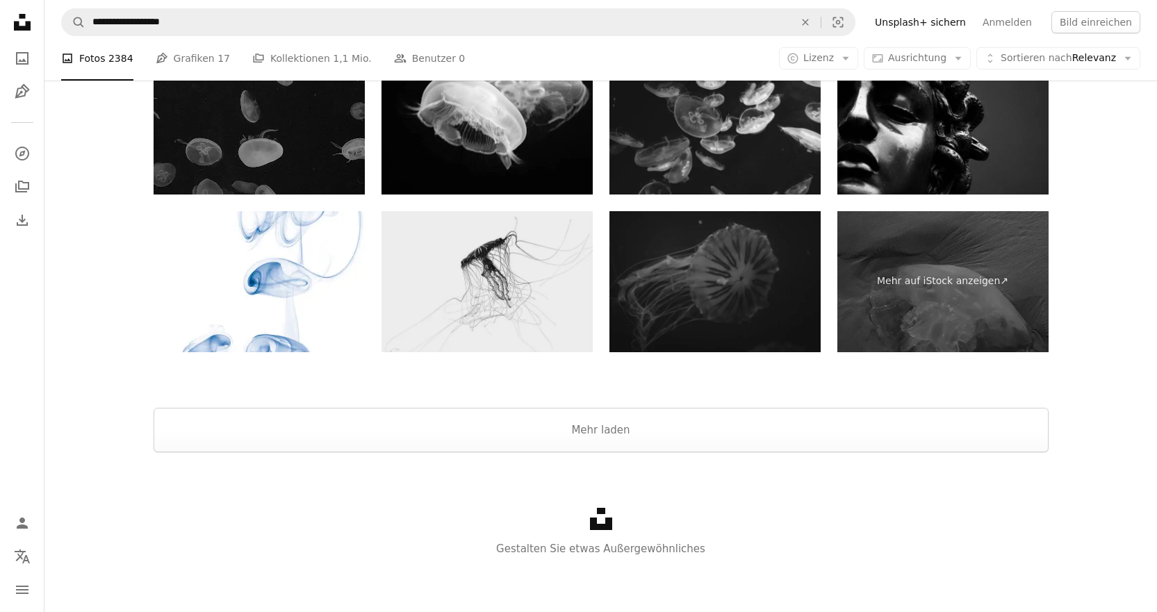
click at [539, 313] on img at bounding box center [486, 281] width 211 height 141
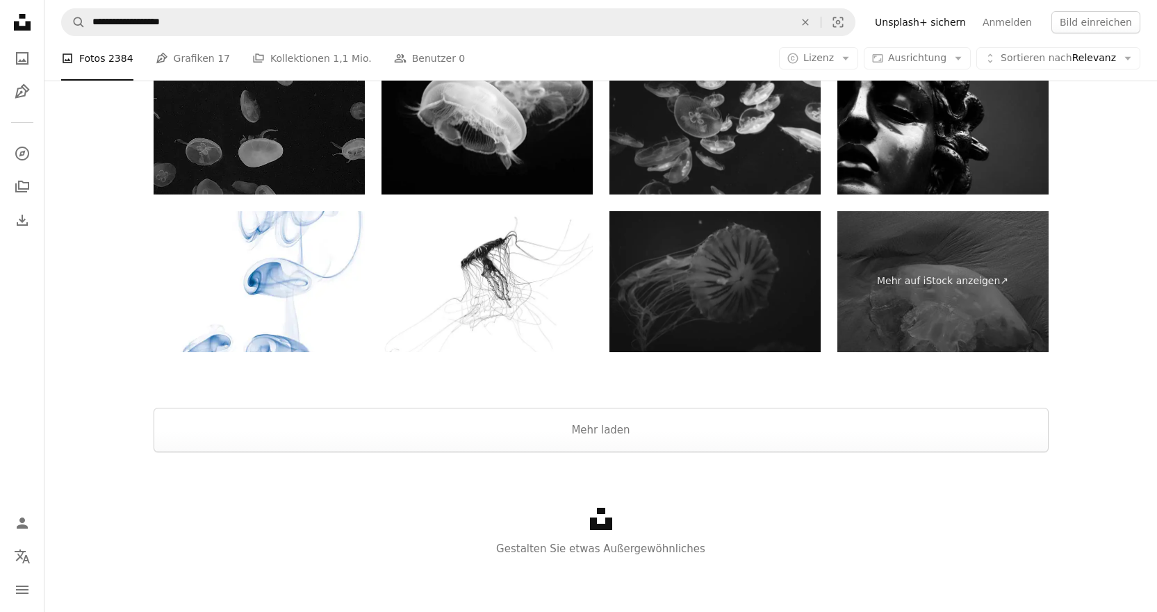
drag, startPoint x: 716, startPoint y: 541, endPoint x: 390, endPoint y: 519, distance: 327.3
click at [390, 519] on div "Unsplash logo Gestalten Sie etwas Außergewöhnliches" at bounding box center [600, 532] width 1112 height 160
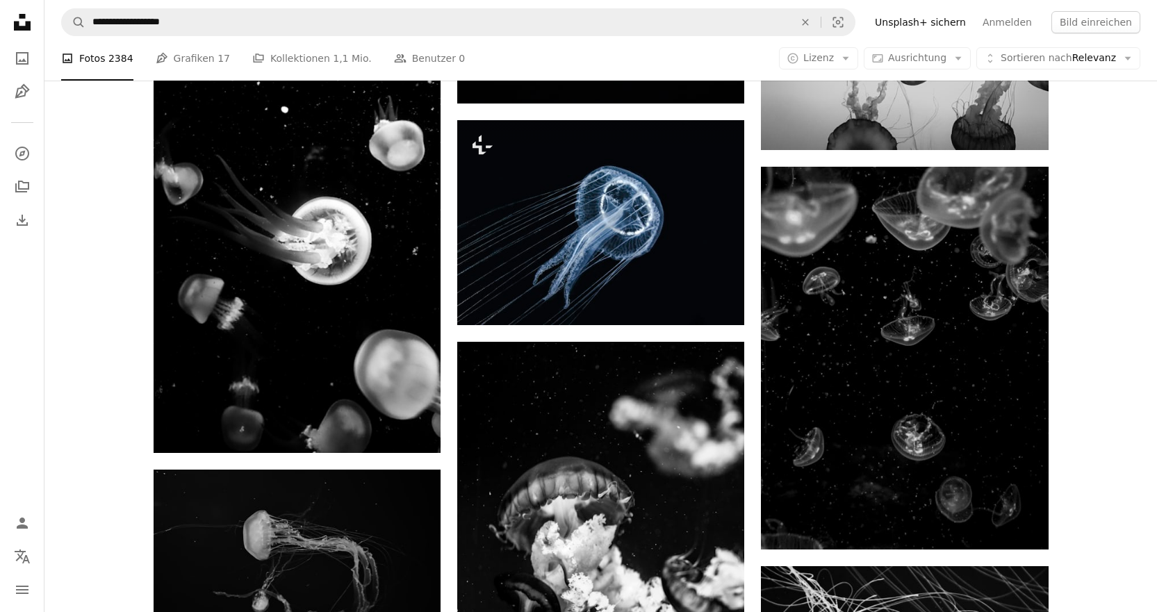
scroll to position [1686, 0]
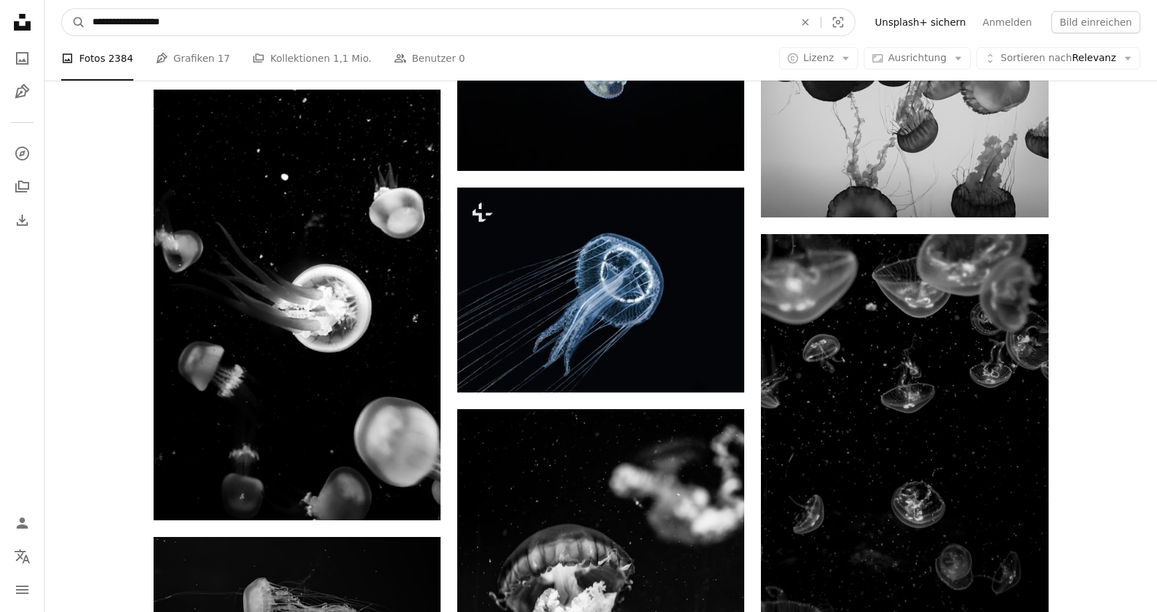
click at [159, 23] on input "**********" at bounding box center [437, 22] width 704 height 26
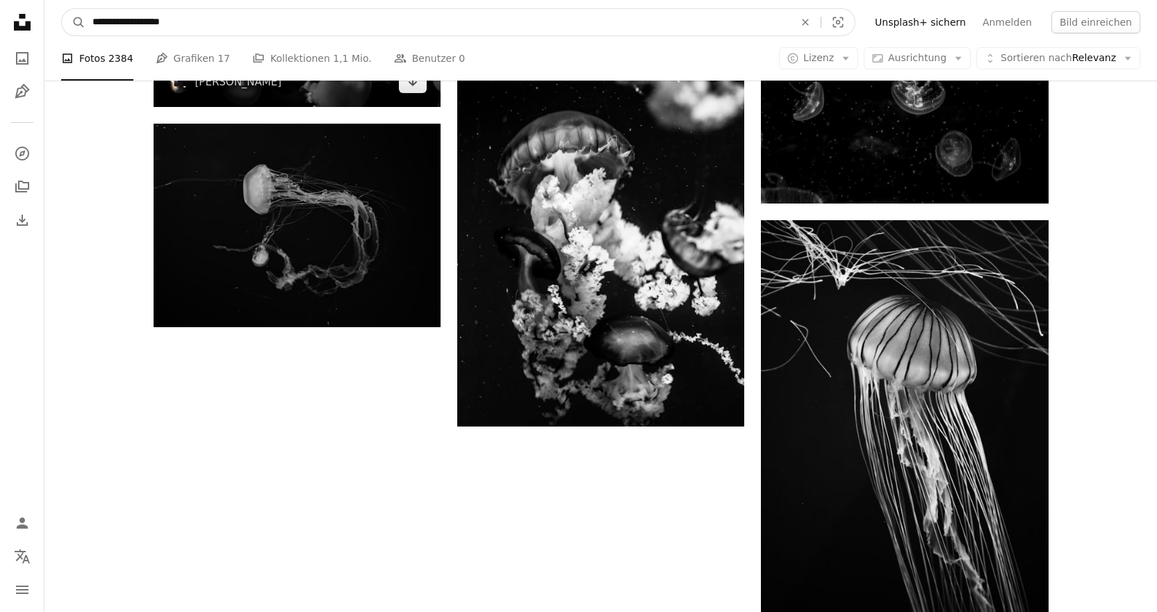
scroll to position [2311, 0]
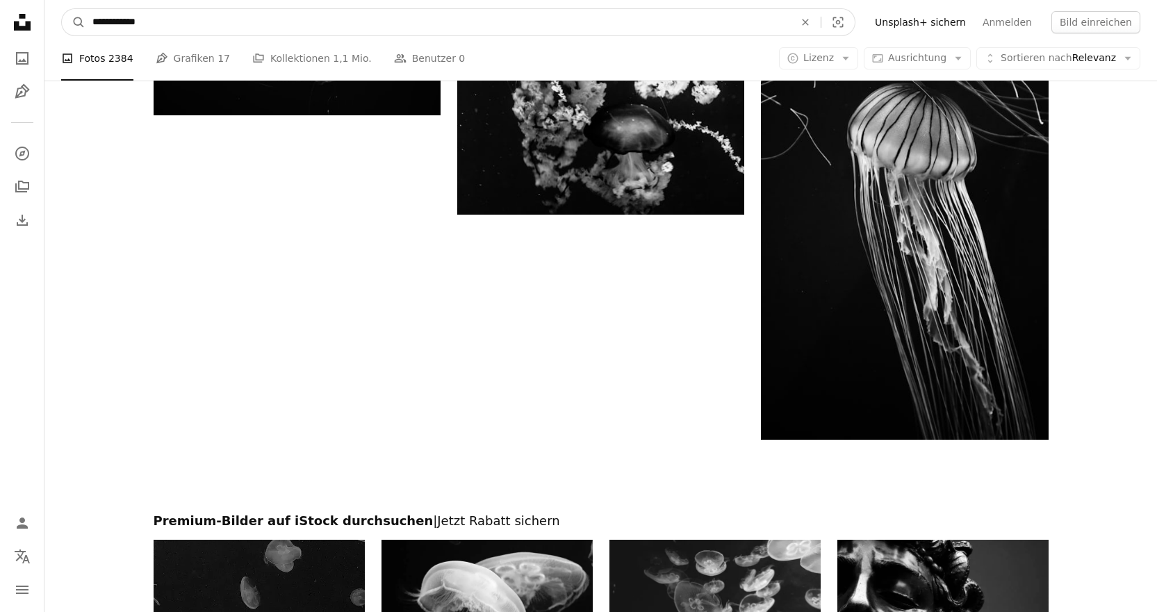
type input "**********"
click at [62, 9] on button "A magnifying glass" at bounding box center [74, 22] width 24 height 26
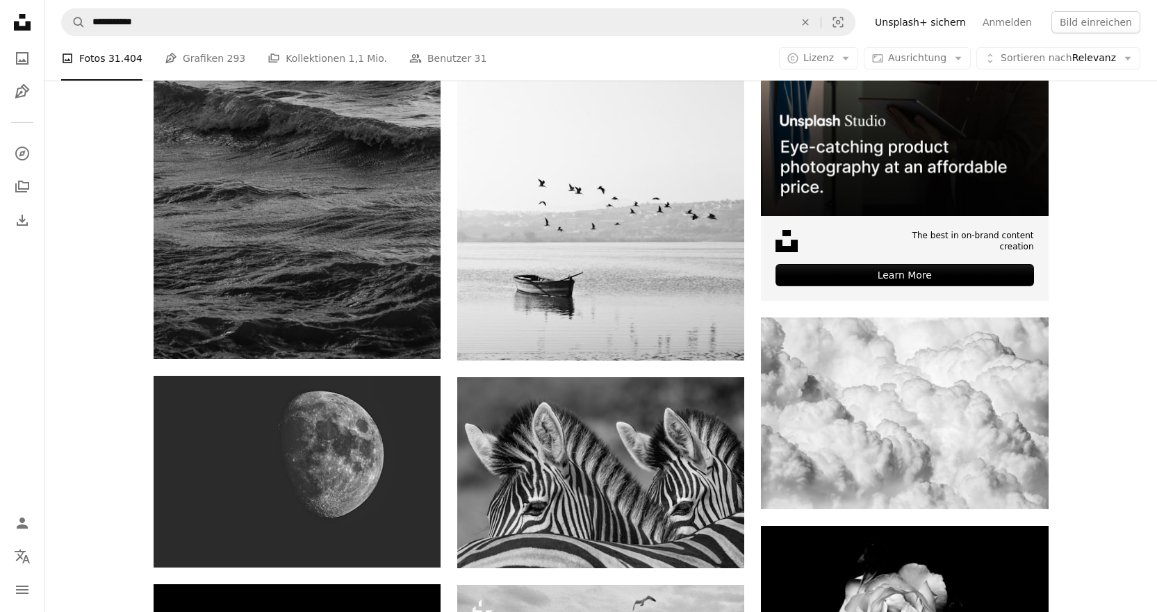
scroll to position [417, 0]
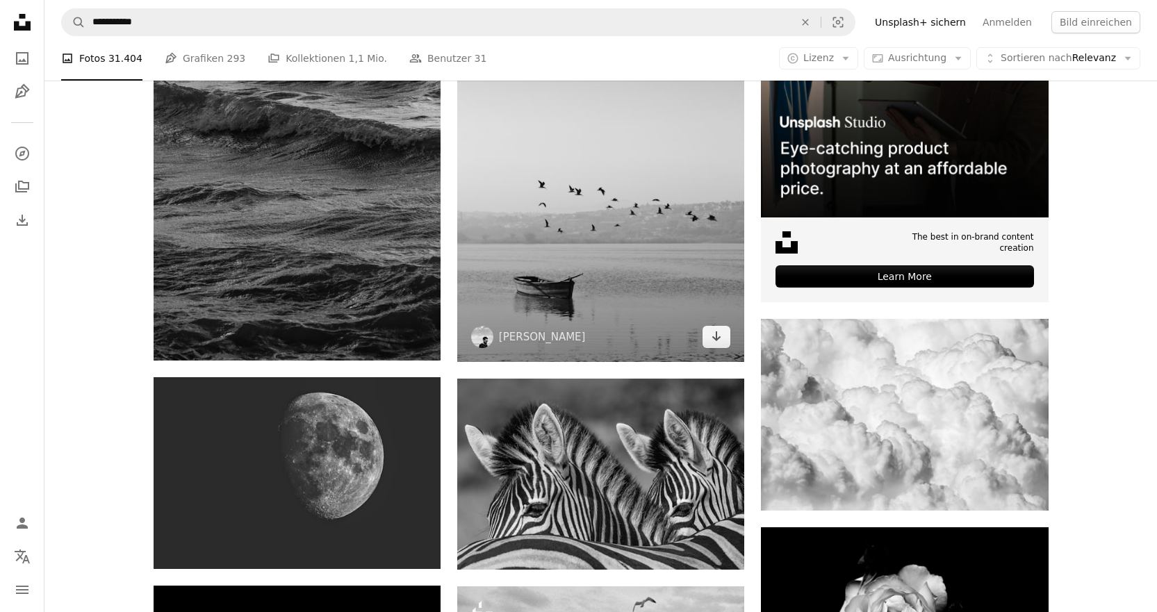
click at [659, 237] on img at bounding box center [600, 146] width 287 height 432
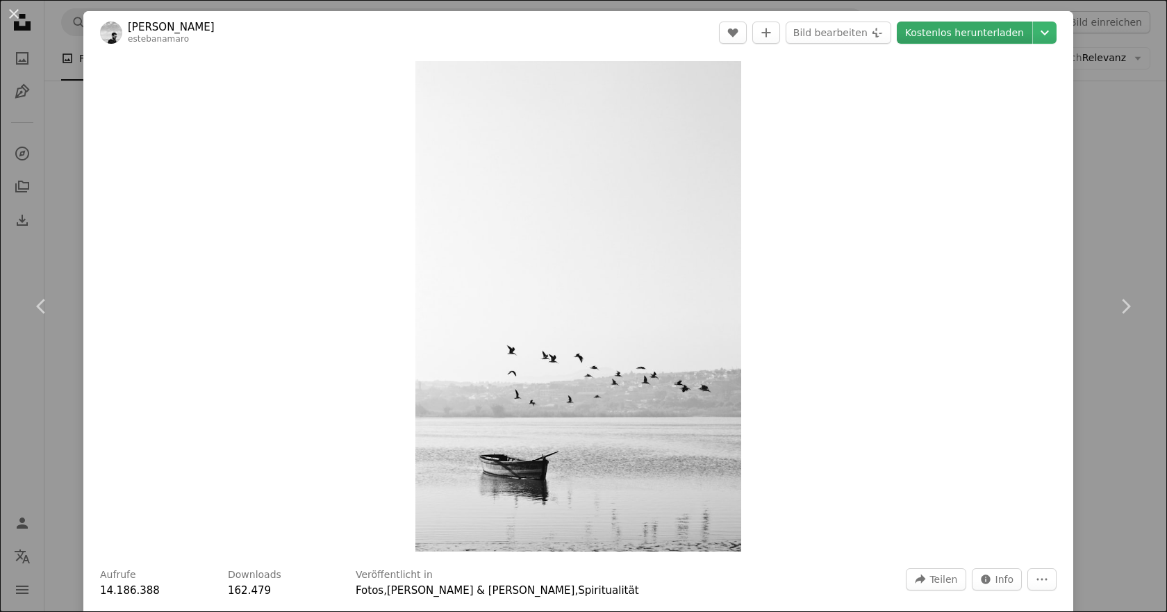
click at [950, 38] on link "Kostenlos herunterladen" at bounding box center [964, 33] width 135 height 22
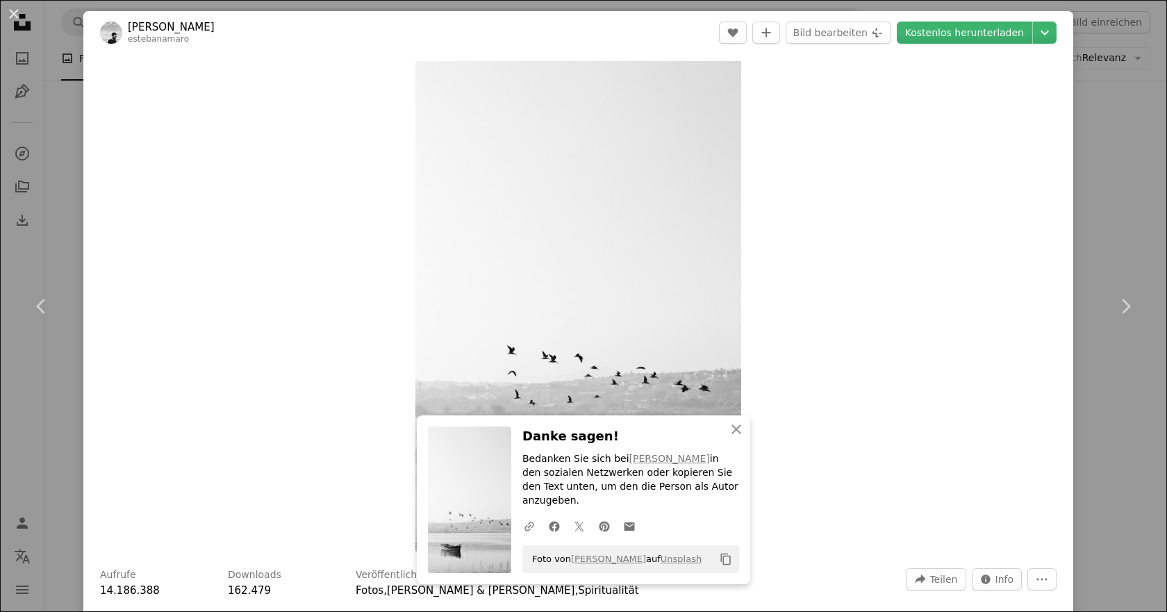
click at [1115, 130] on div "An X shape Chevron left Chevron right An X shape Schließen Danke sagen! Bedanke…" at bounding box center [583, 306] width 1167 height 612
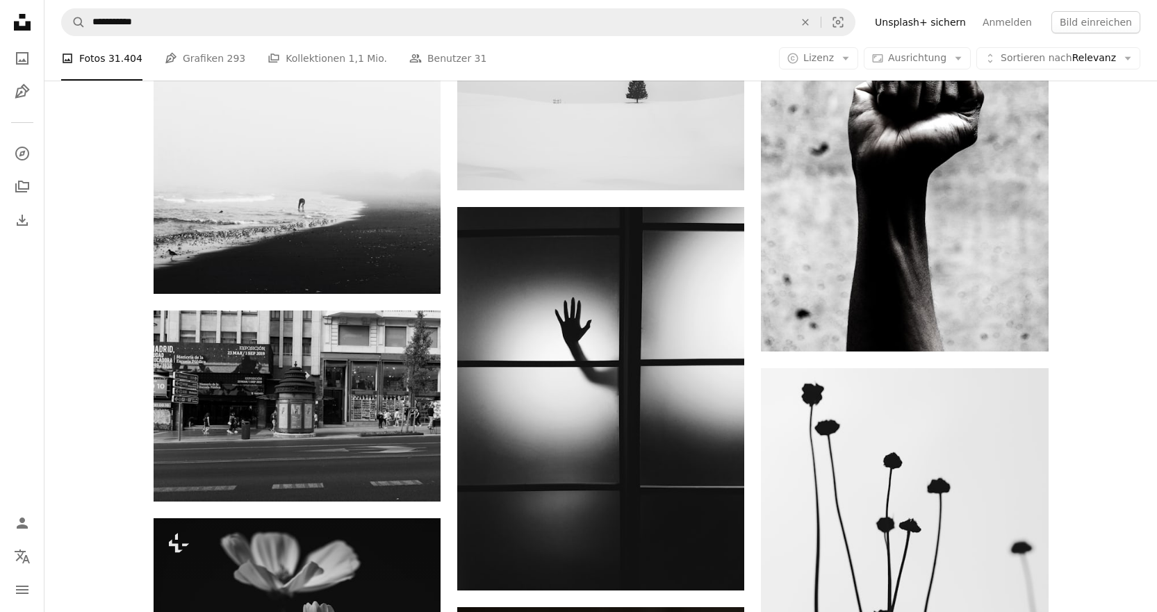
scroll to position [6044, 0]
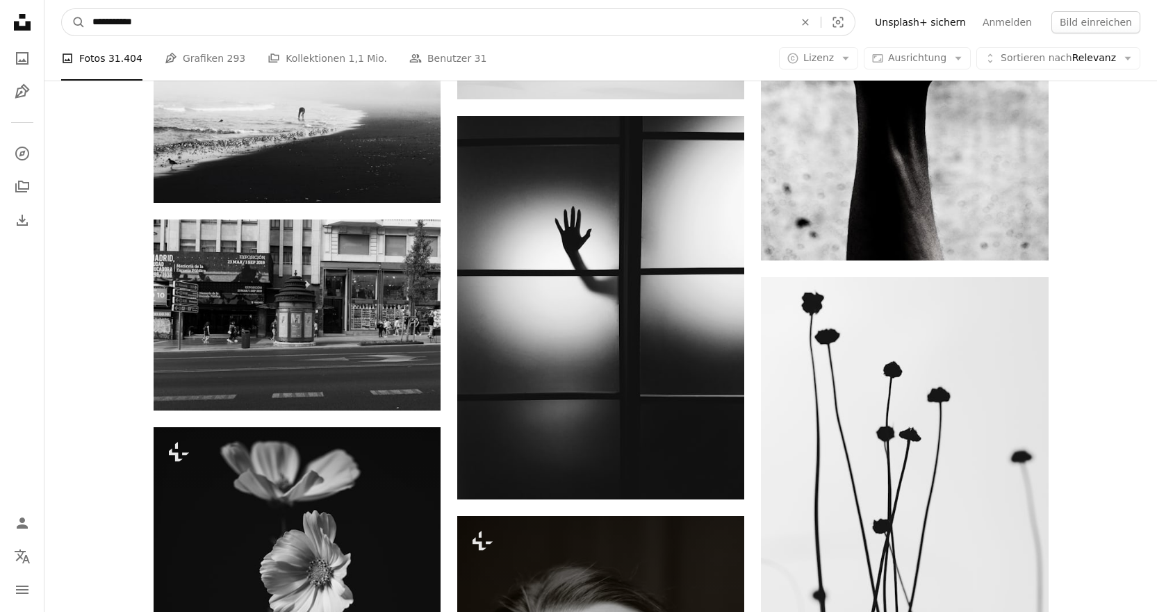
click at [138, 24] on input "**********" at bounding box center [437, 22] width 704 height 26
type input "**********"
click button "A magnifying glass" at bounding box center [74, 22] width 24 height 26
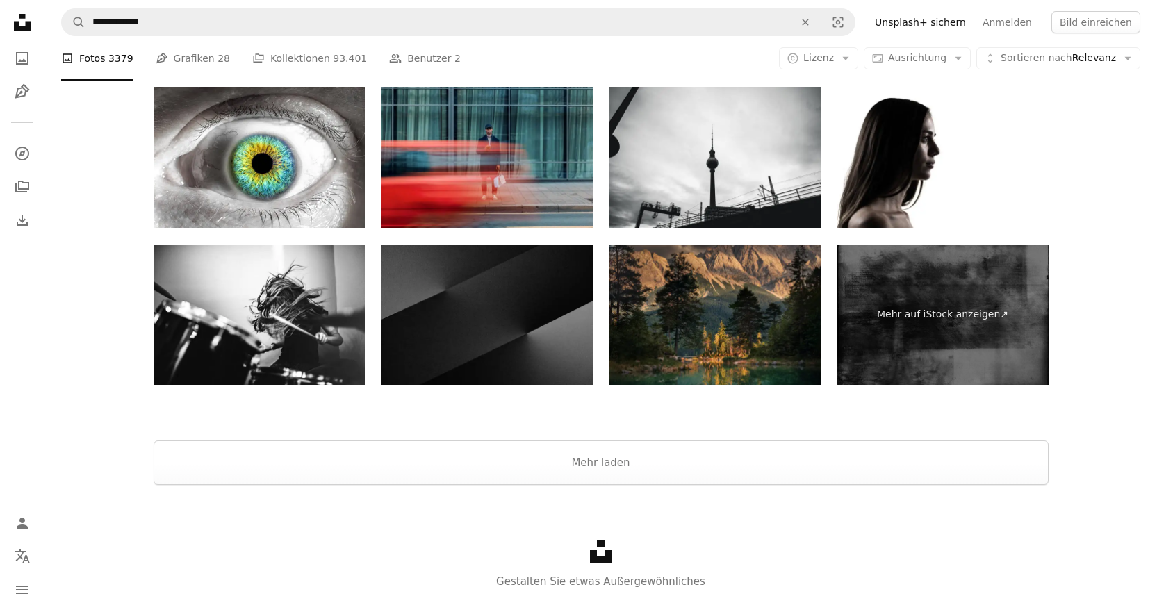
scroll to position [2849, 0]
